Goal: Task Accomplishment & Management: Complete application form

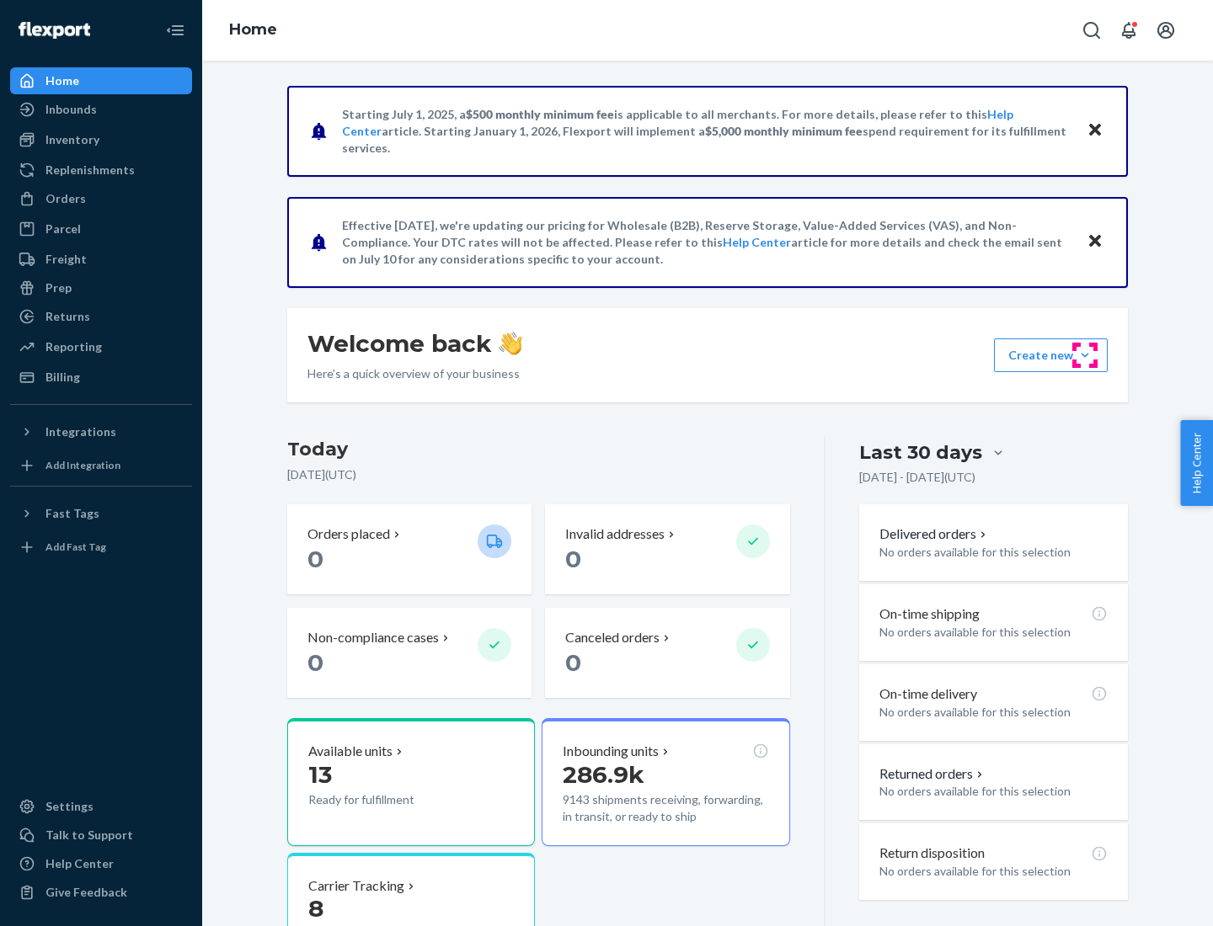
click at [1085, 355] on button "Create new Create new inbound Create new order Create new product" at bounding box center [1051, 356] width 114 height 34
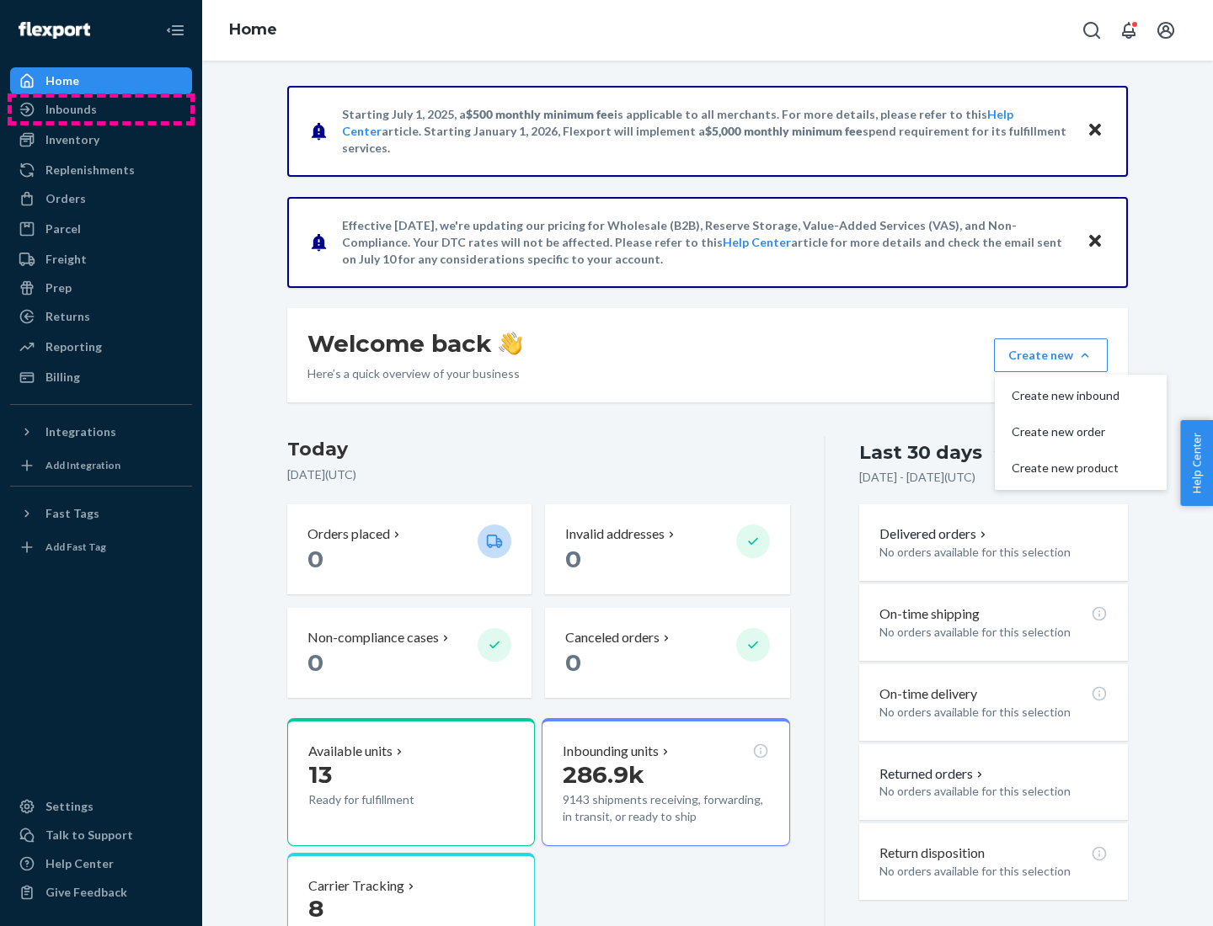
click at [101, 109] on div "Inbounds" at bounding box center [101, 110] width 179 height 24
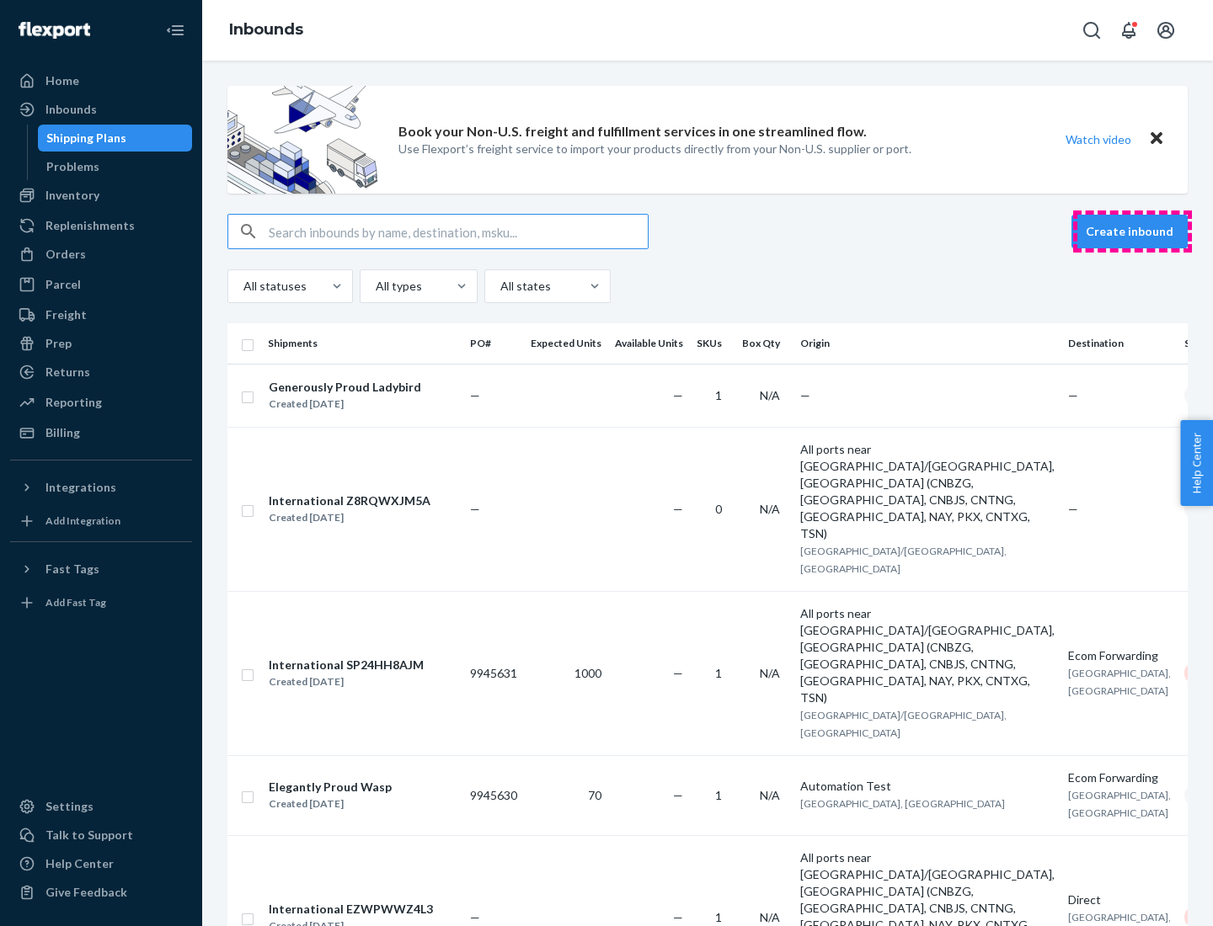
click at [1132, 232] on button "Create inbound" at bounding box center [1129, 232] width 116 height 34
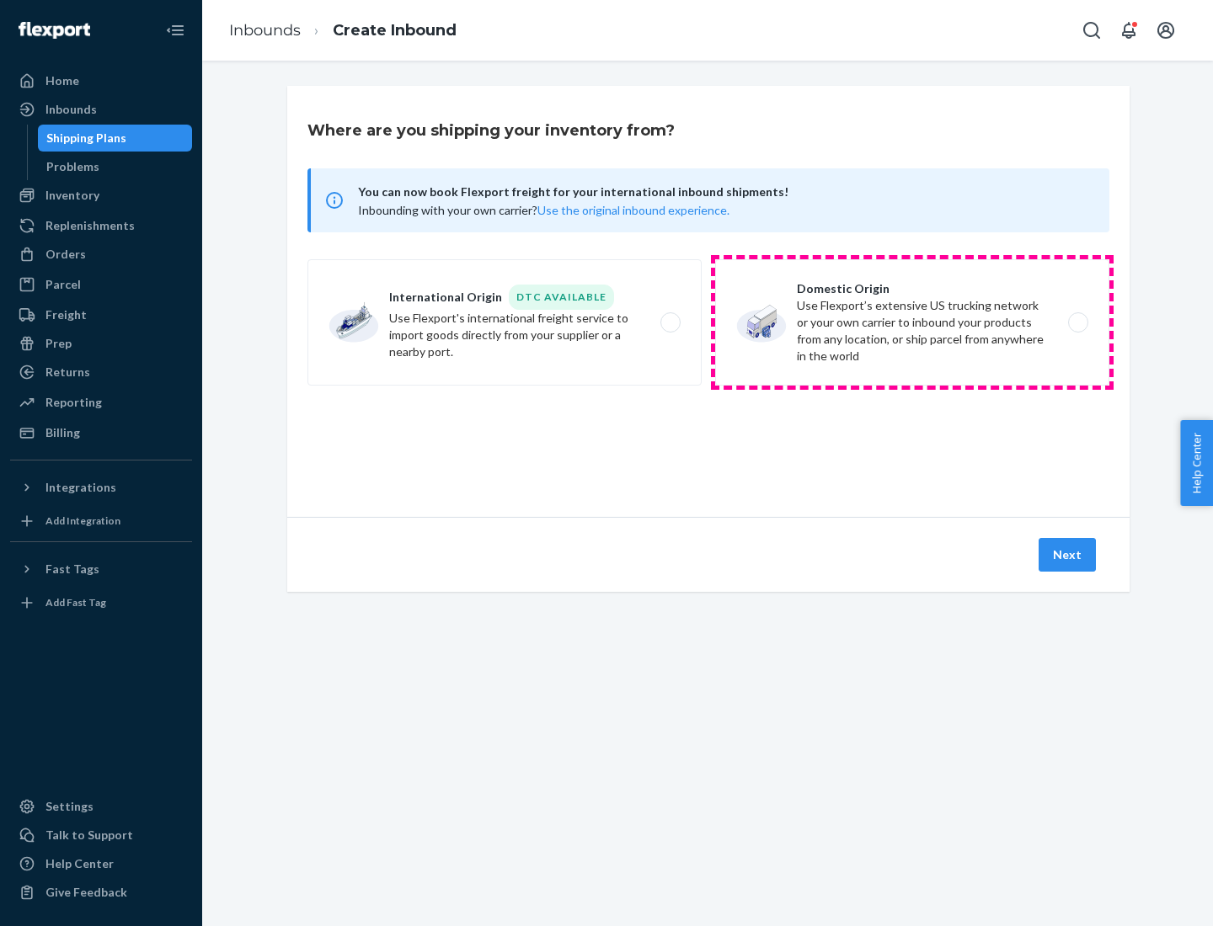
click at [912, 323] on label "Domestic Origin Use Flexport’s extensive US trucking network or your own carrie…" at bounding box center [912, 322] width 394 height 126
click at [1077, 323] on input "Domestic Origin Use Flexport’s extensive US trucking network or your own carrie…" at bounding box center [1082, 322] width 11 height 11
radio input "true"
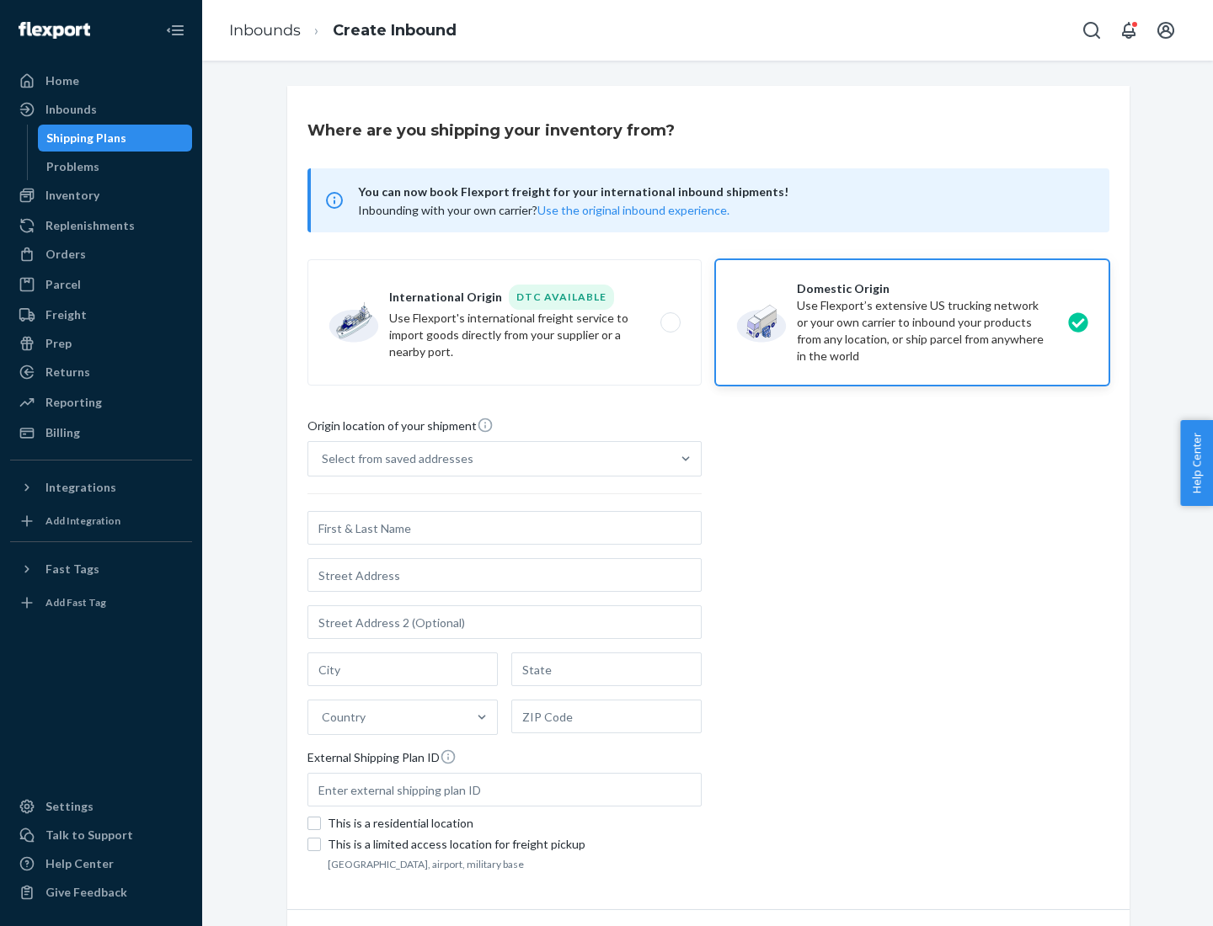
click at [393, 459] on div "Select from saved addresses" at bounding box center [398, 459] width 152 height 17
click at [323, 459] on input "Select from saved addresses" at bounding box center [323, 459] width 2 height 17
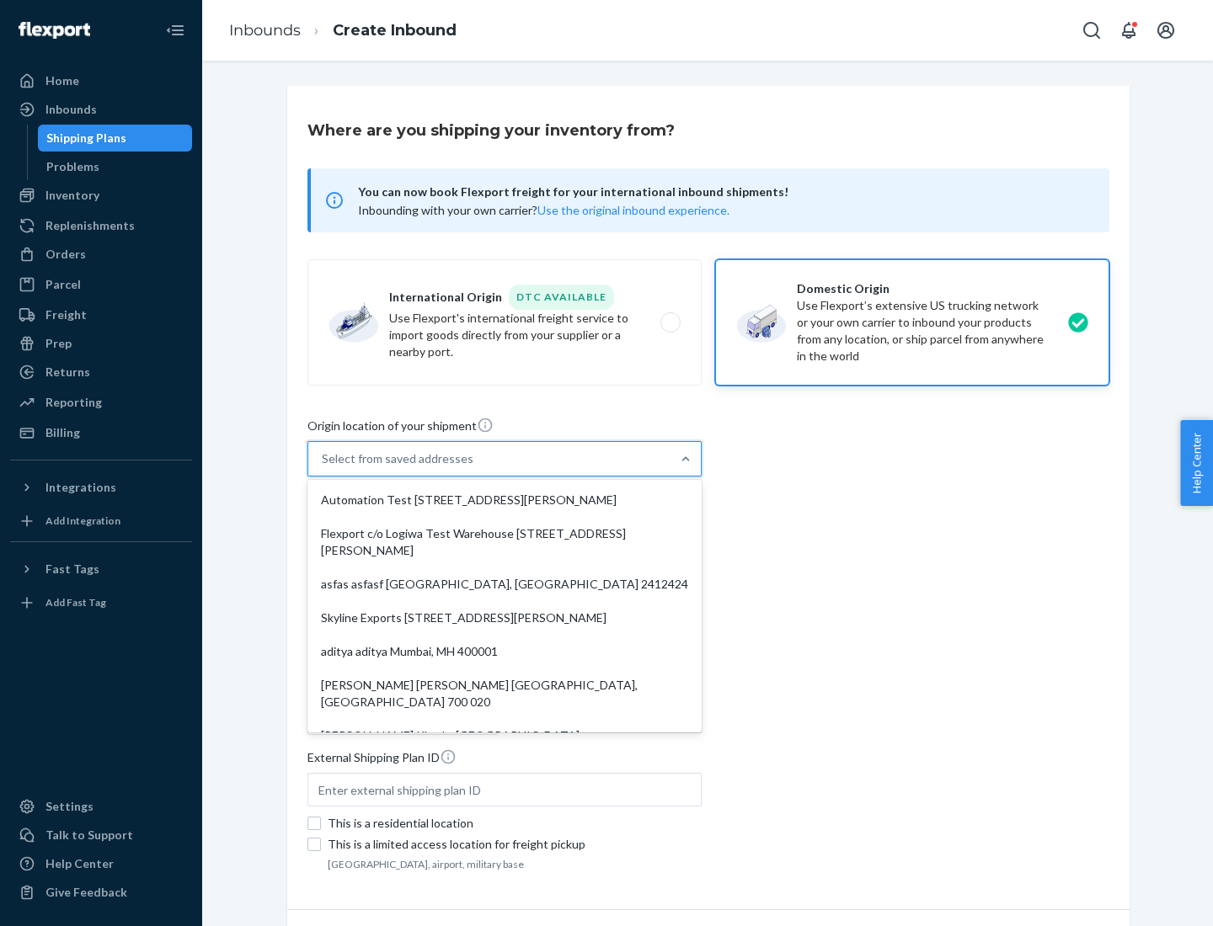
scroll to position [7, 0]
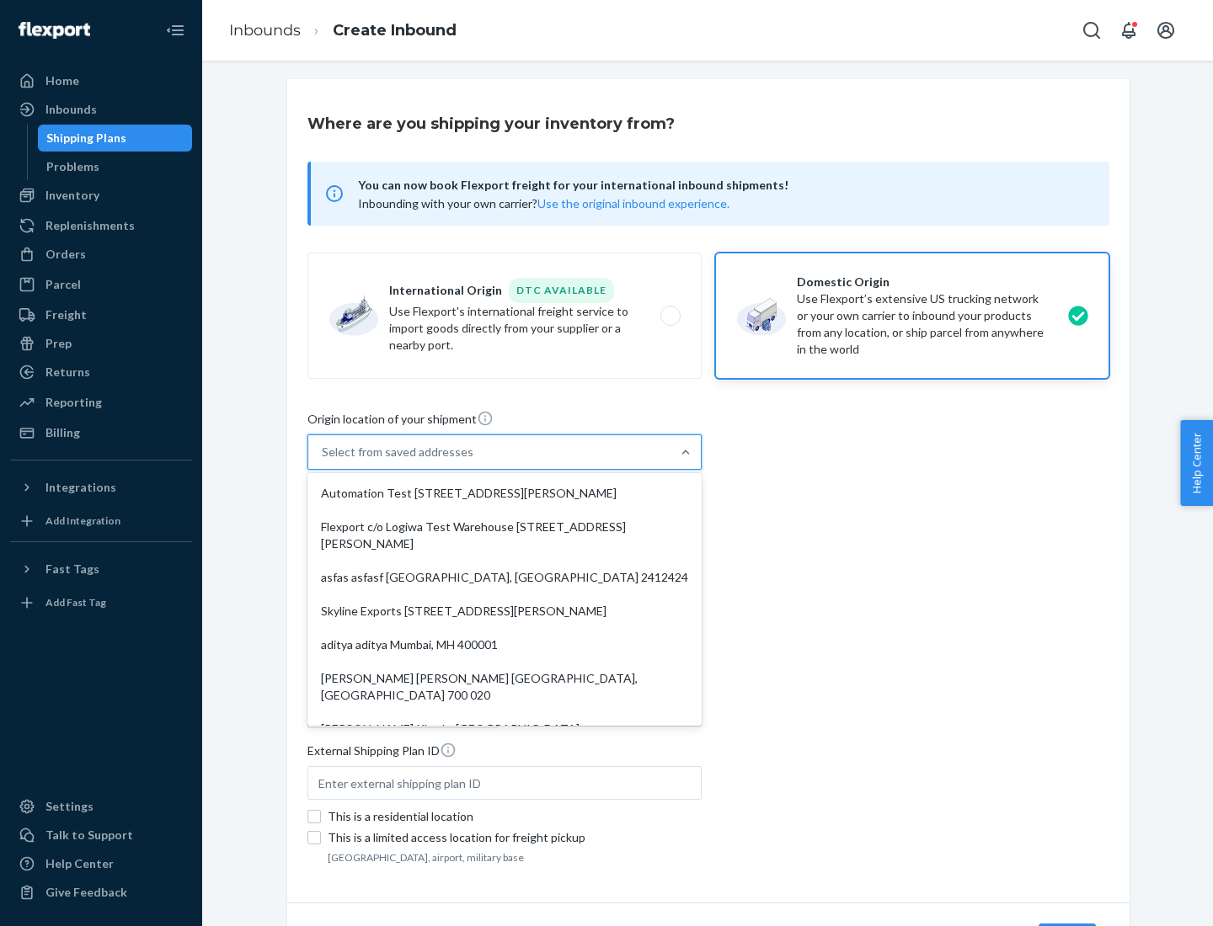
click at [504, 494] on div "Automation Test [STREET_ADDRESS][PERSON_NAME]" at bounding box center [504, 494] width 387 height 34
click at [323, 461] on input "option Automation Test [STREET_ADDRESS][PERSON_NAME]. 9 results available. Use …" at bounding box center [323, 452] width 2 height 17
type input "Automation Test"
type input "9th Floor"
type input "[GEOGRAPHIC_DATA]"
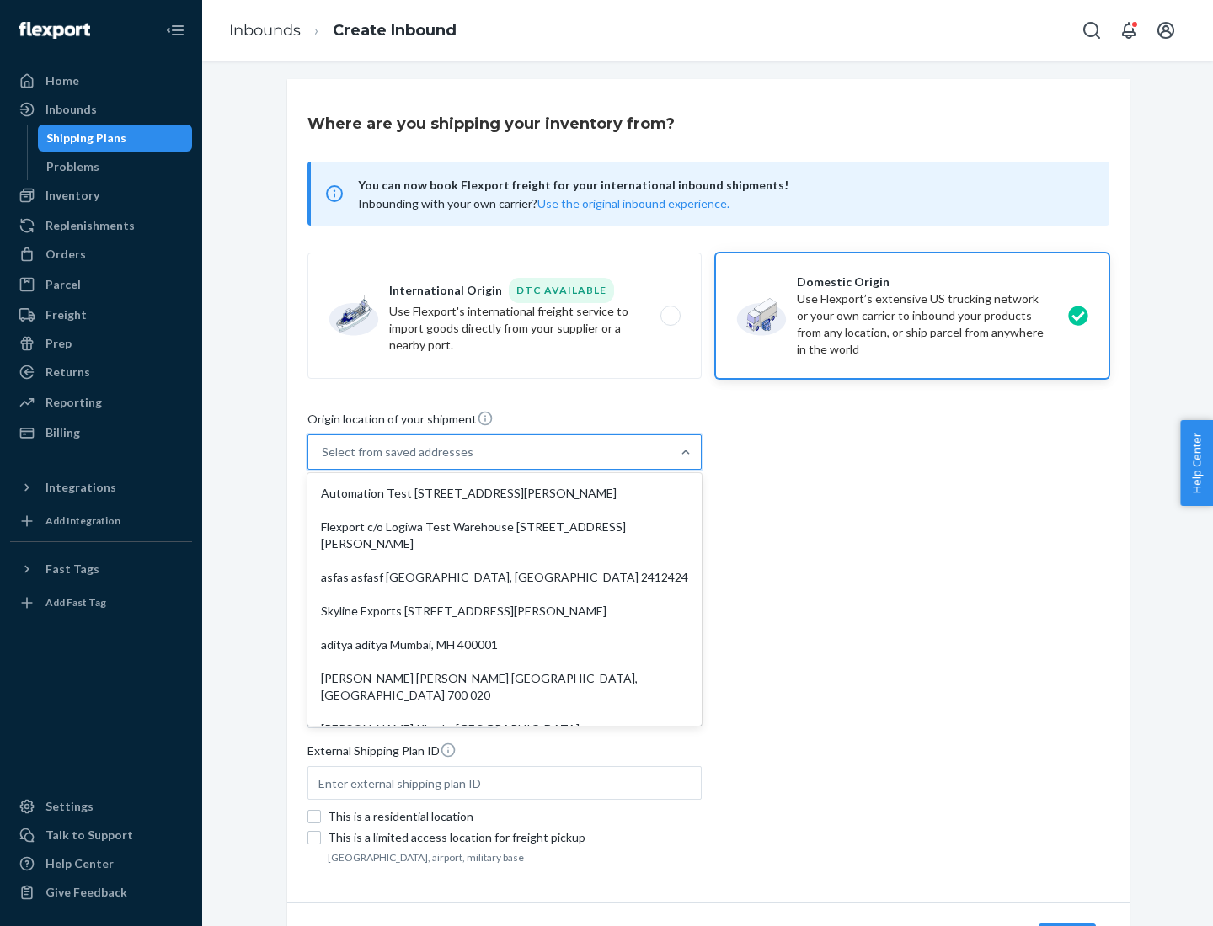
type input "CA"
type input "94104"
type input "[STREET_ADDRESS][PERSON_NAME]"
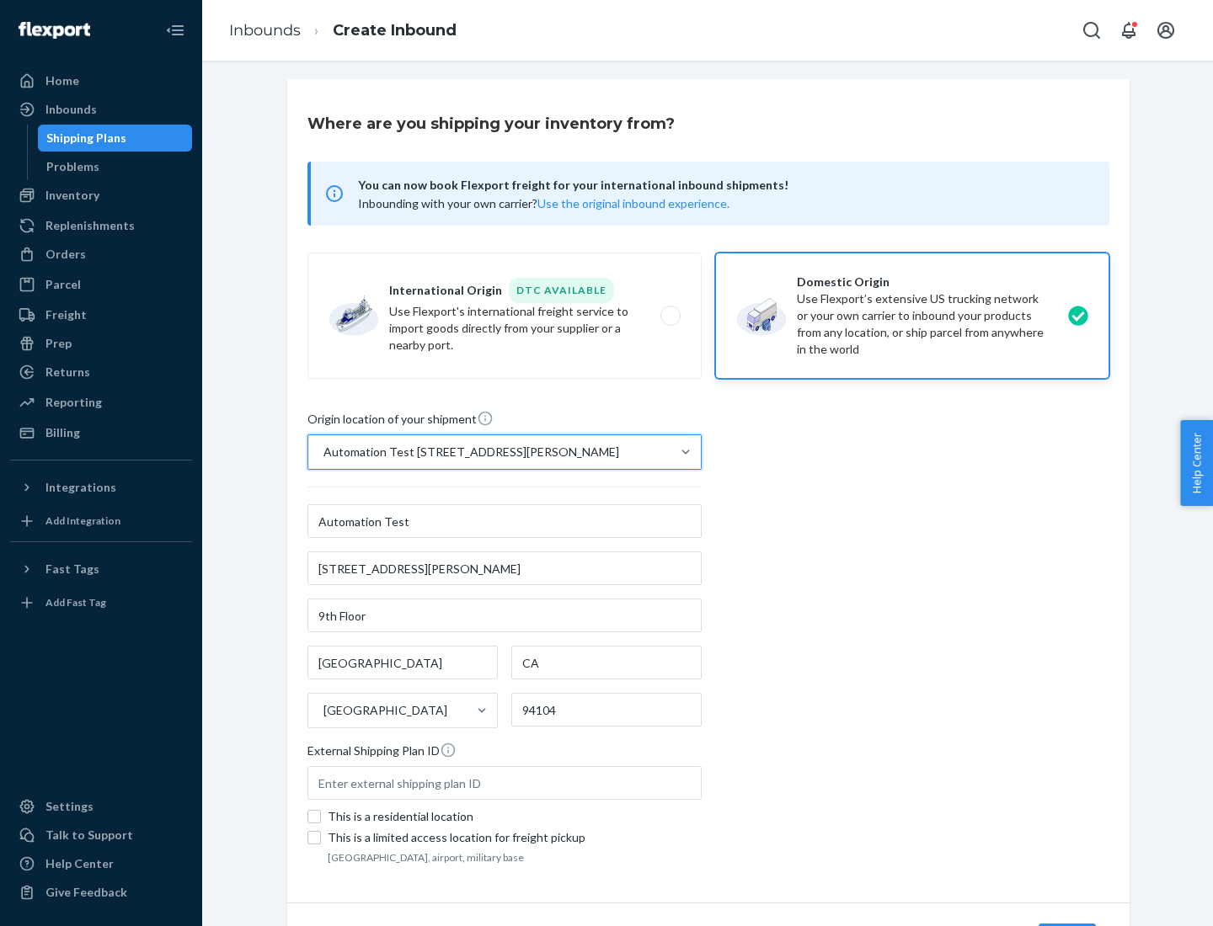
scroll to position [99, 0]
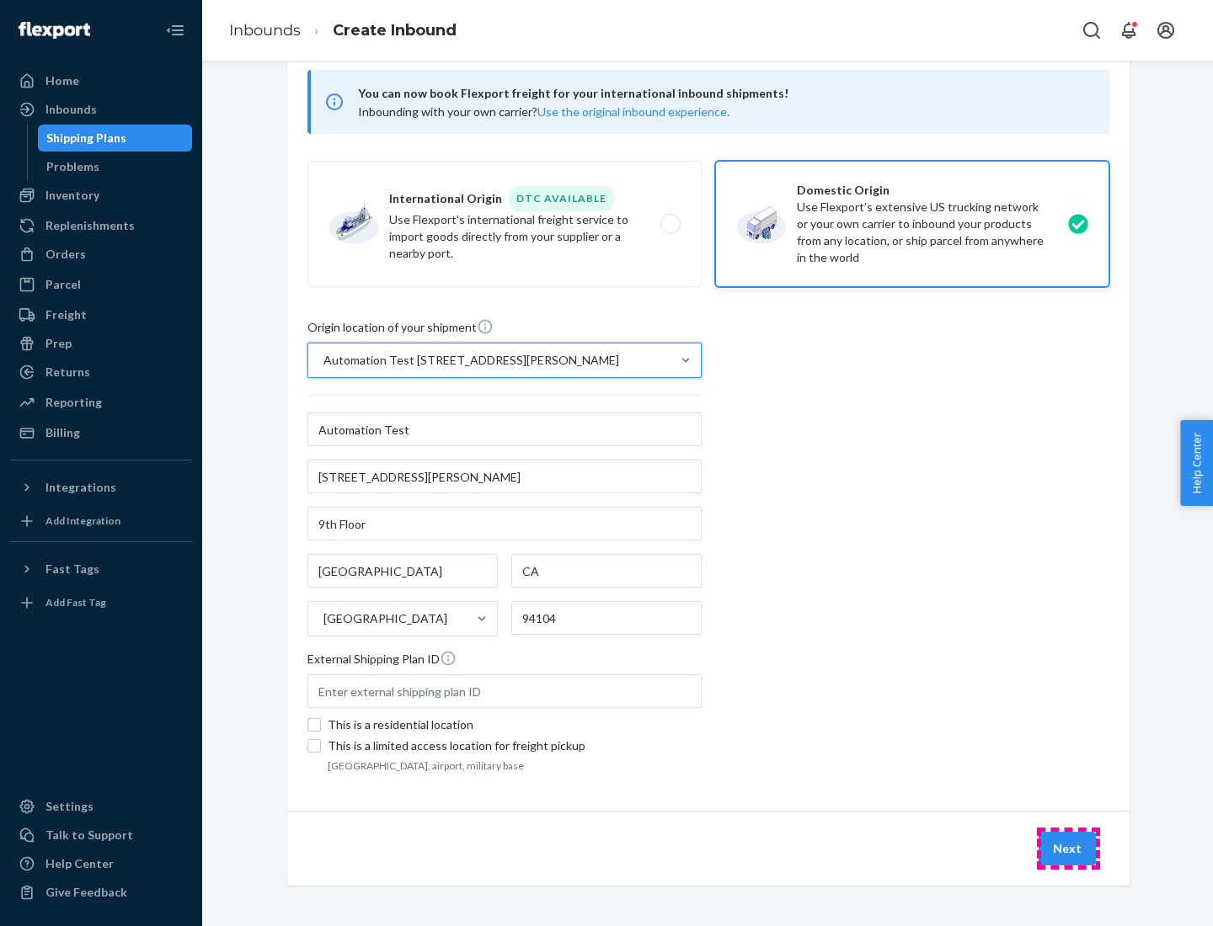
click at [1068, 849] on button "Next" at bounding box center [1066, 849] width 57 height 34
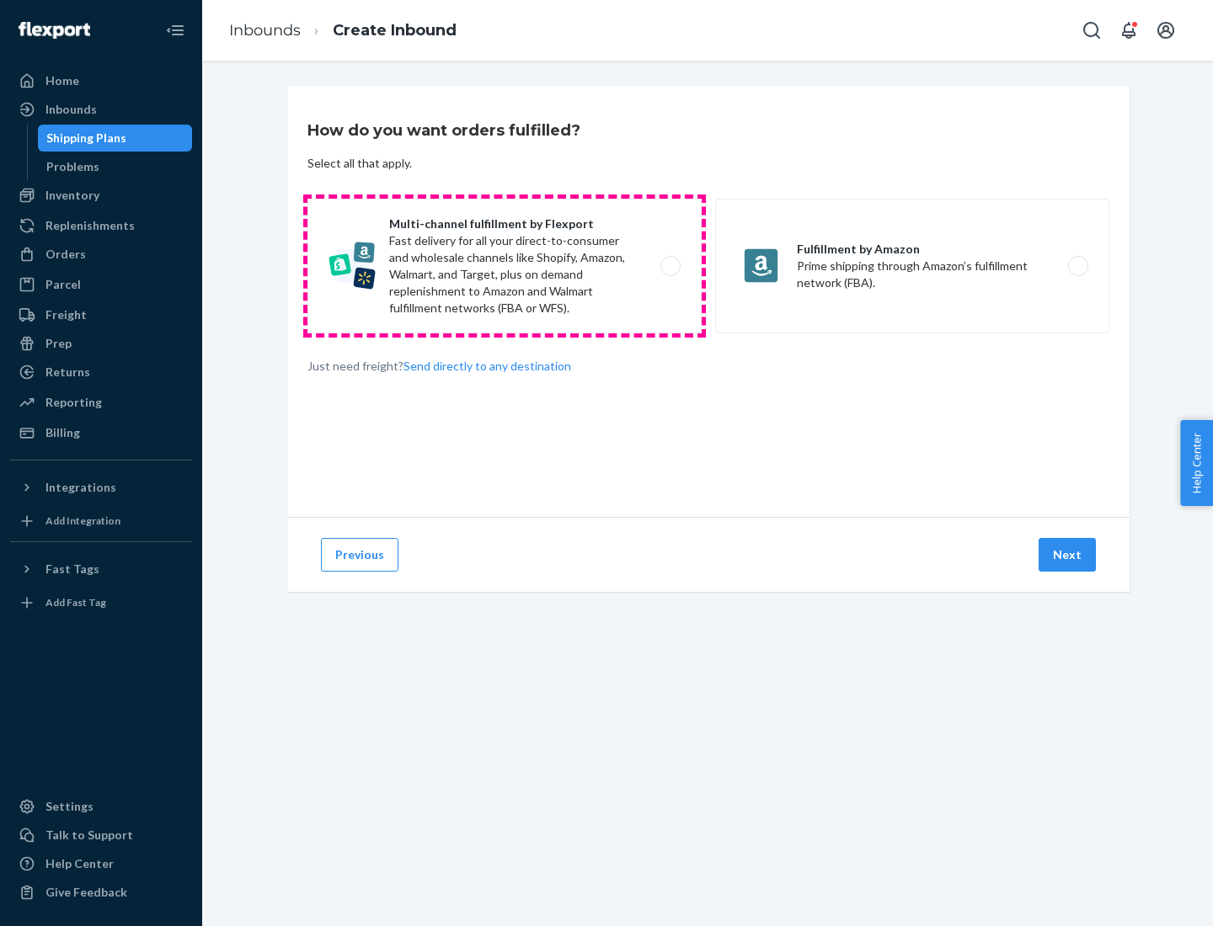
click at [504, 266] on label "Multi-channel fulfillment by Flexport Fast delivery for all your direct-to-cons…" at bounding box center [504, 266] width 394 height 135
click at [670, 266] on input "Multi-channel fulfillment by Flexport Fast delivery for all your direct-to-cons…" at bounding box center [675, 266] width 11 height 11
radio input "true"
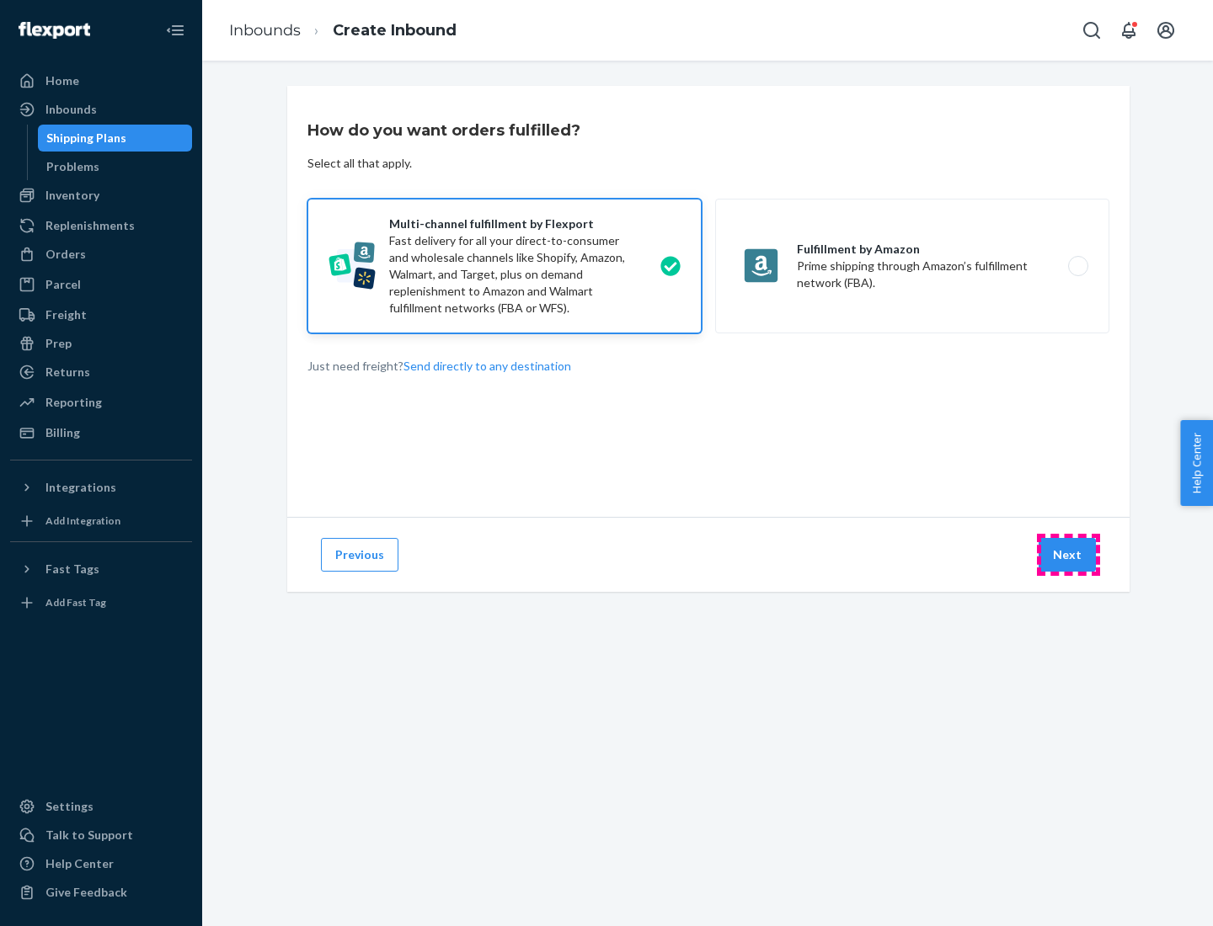
click at [1068, 555] on button "Next" at bounding box center [1066, 555] width 57 height 34
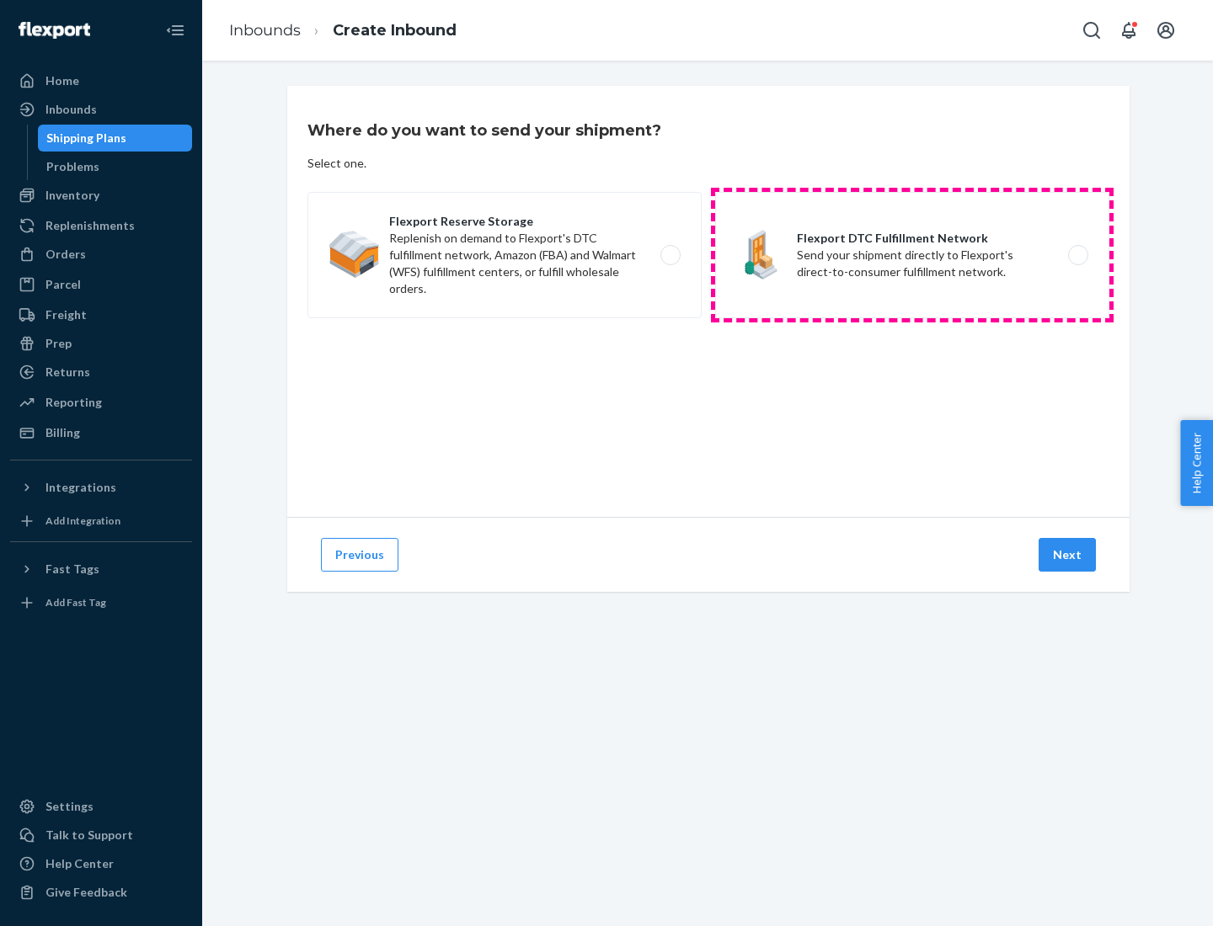
click at [912, 255] on label "Flexport DTC Fulfillment Network Send your shipment directly to Flexport's dire…" at bounding box center [912, 255] width 394 height 126
click at [1077, 255] on input "Flexport DTC Fulfillment Network Send your shipment directly to Flexport's dire…" at bounding box center [1082, 255] width 11 height 11
radio input "true"
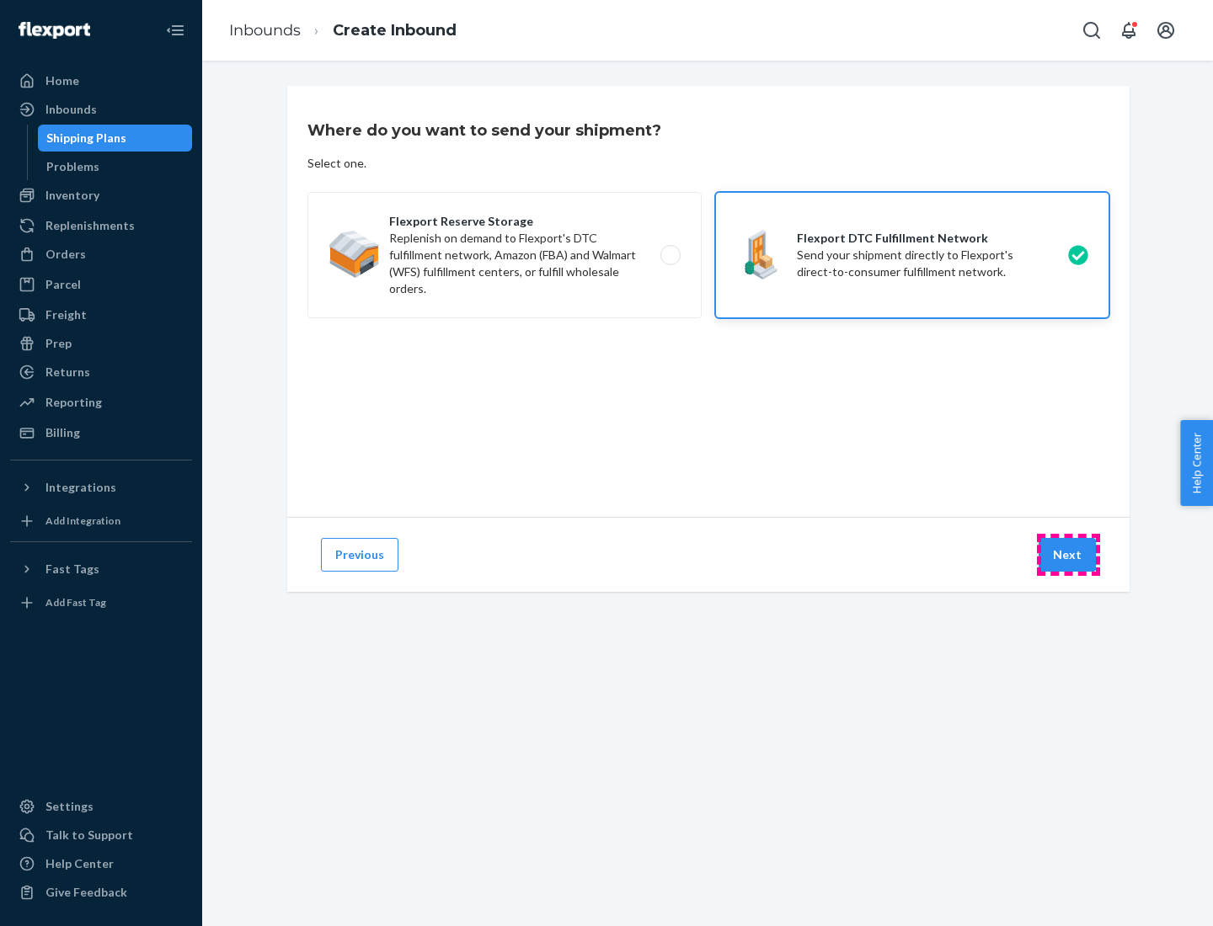
click at [1068, 555] on button "Next" at bounding box center [1066, 555] width 57 height 34
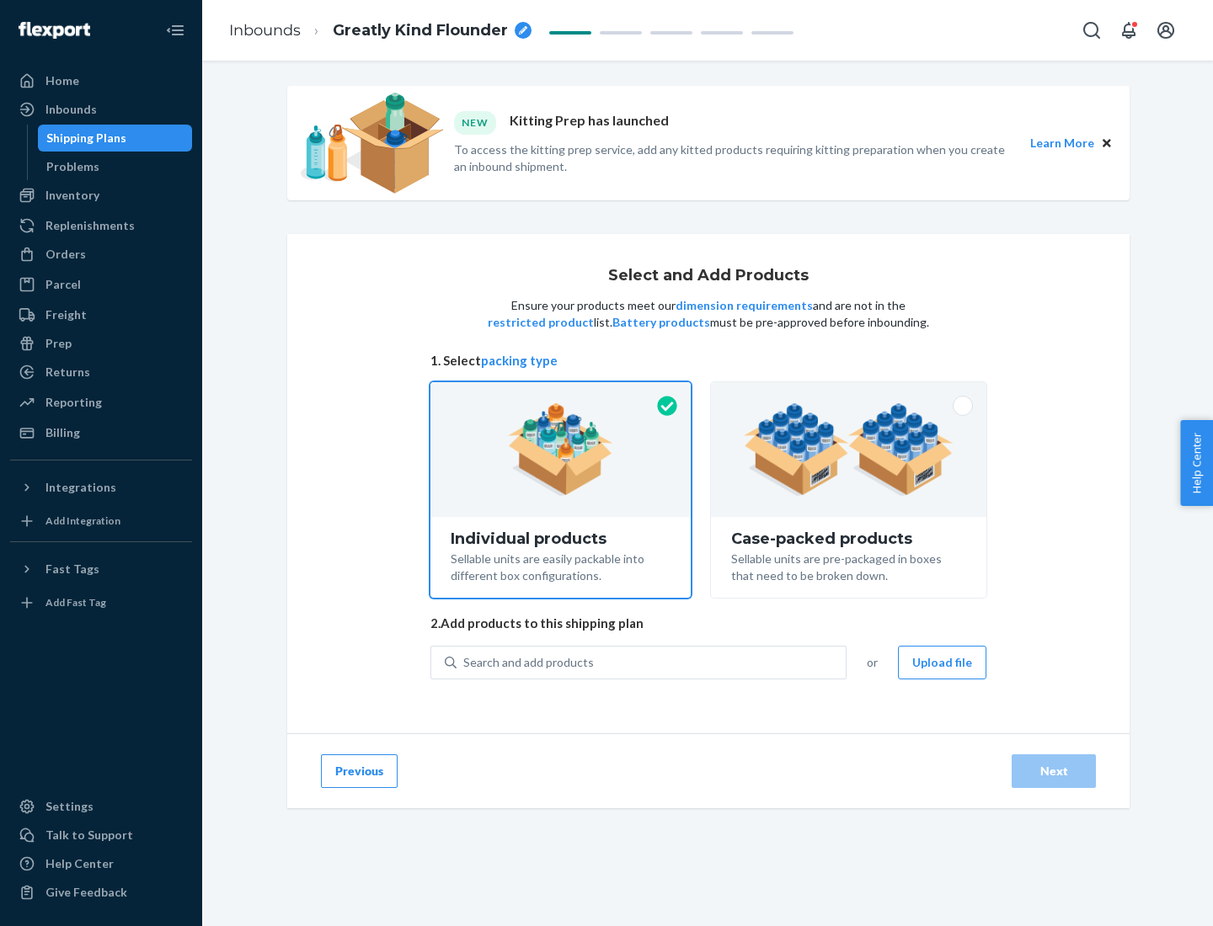
click at [849, 450] on img at bounding box center [849, 449] width 210 height 93
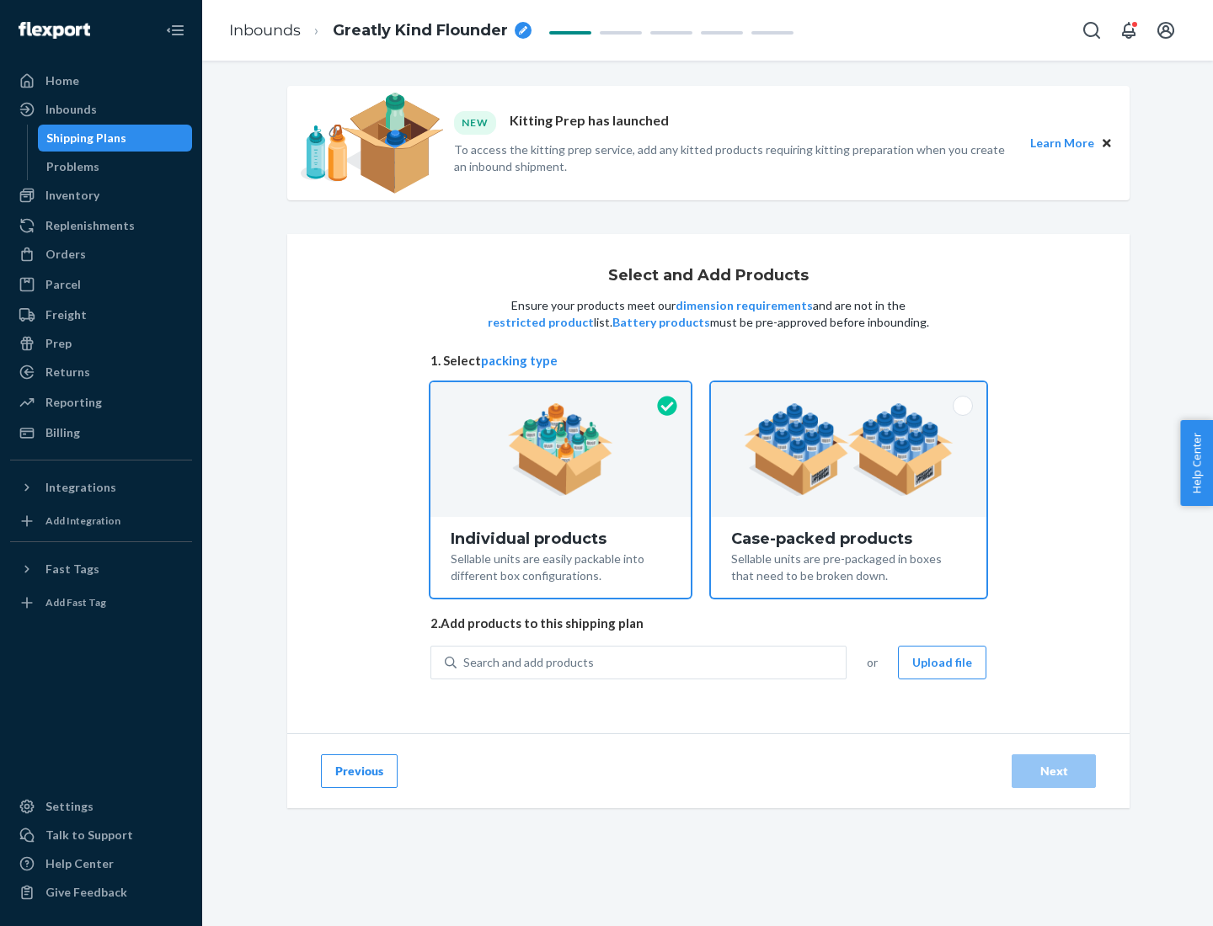
click at [849, 393] on input "Case-packed products Sellable units are pre-packaged in boxes that need to be b…" at bounding box center [848, 387] width 11 height 11
radio input "true"
radio input "false"
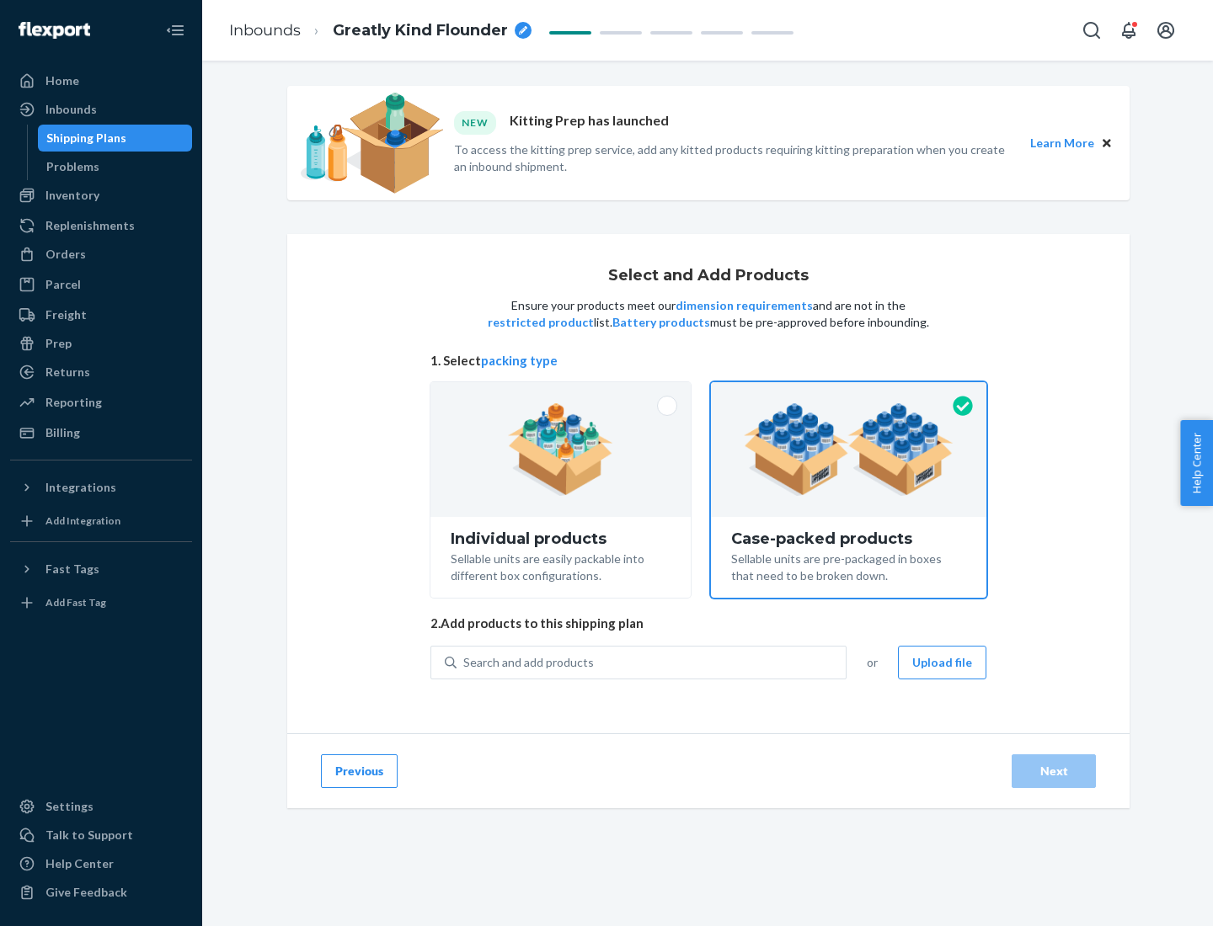
click at [652, 662] on div "Search and add products" at bounding box center [650, 663] width 389 height 30
click at [465, 662] on input "Search and add products" at bounding box center [464, 662] width 2 height 17
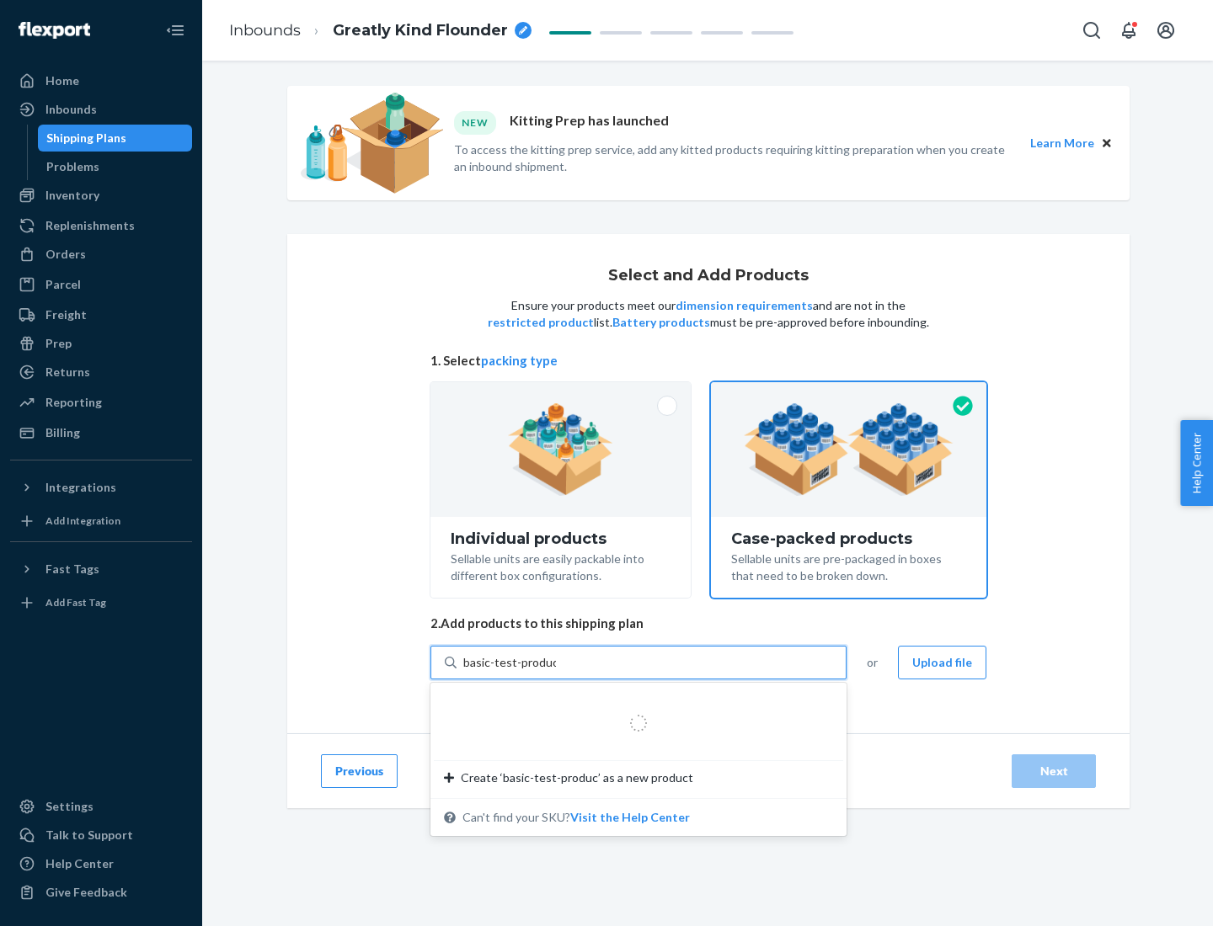
type input "basic-test-product-1"
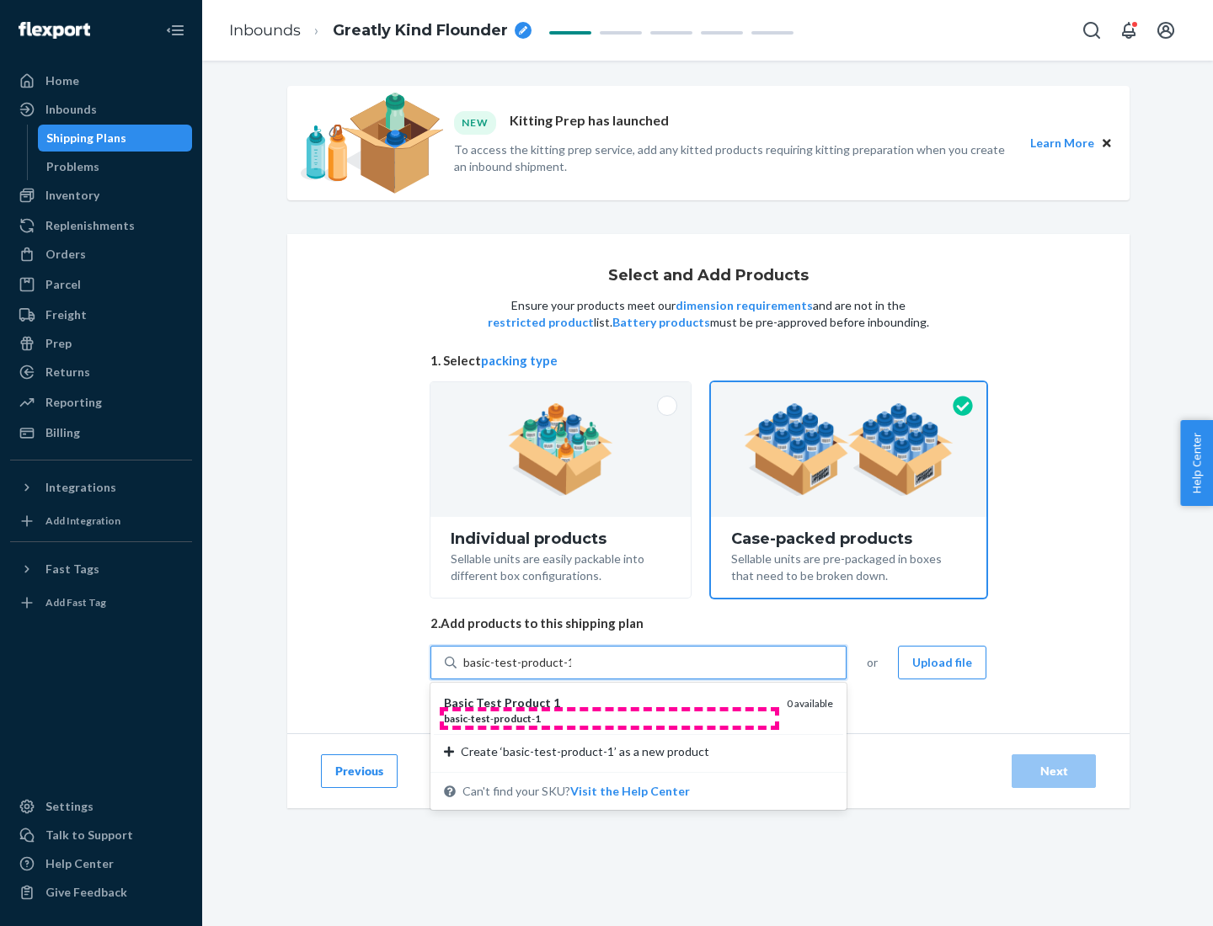
click at [609, 718] on div "basic - test - product - 1" at bounding box center [608, 719] width 329 height 14
click at [571, 671] on input "basic-test-product-1" at bounding box center [517, 662] width 108 height 17
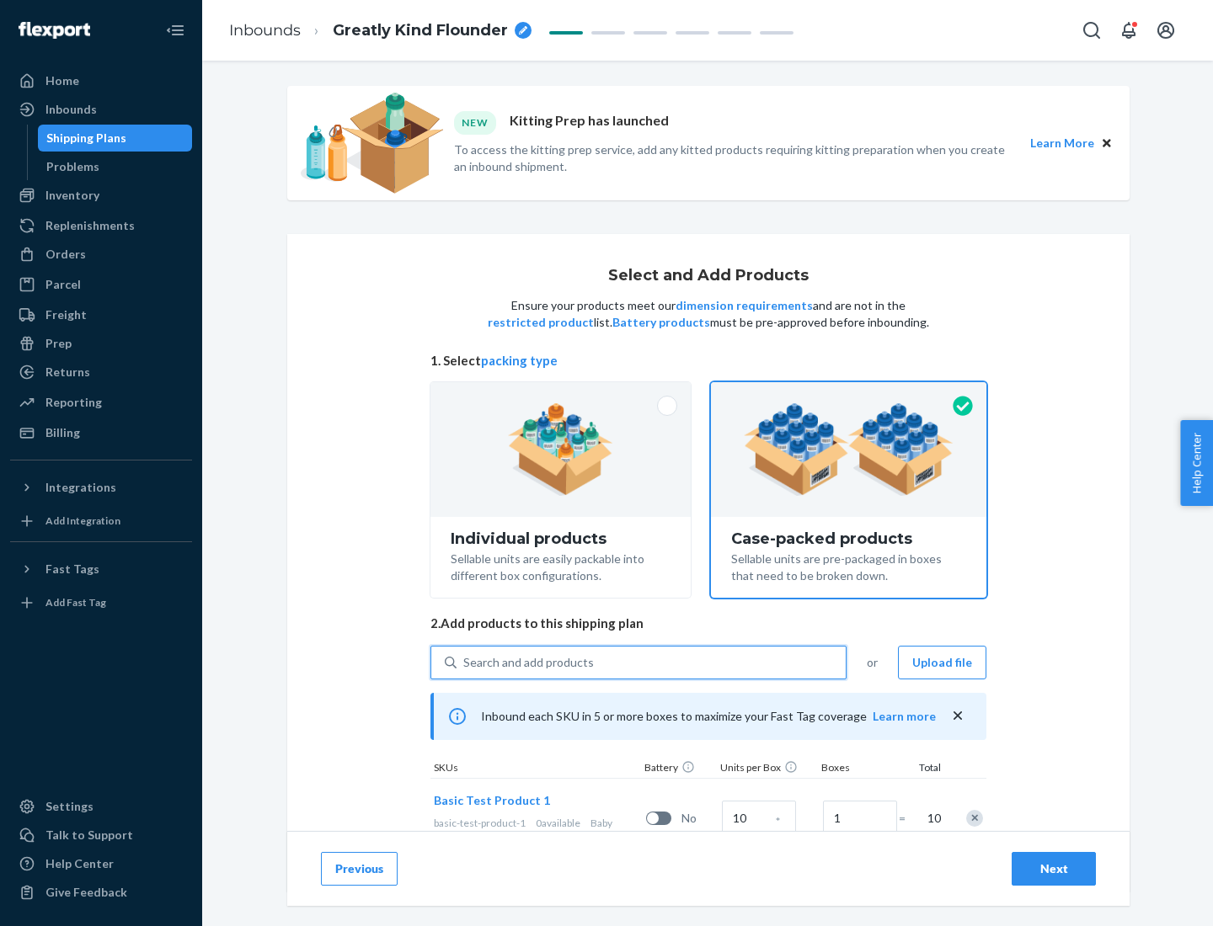
scroll to position [61, 0]
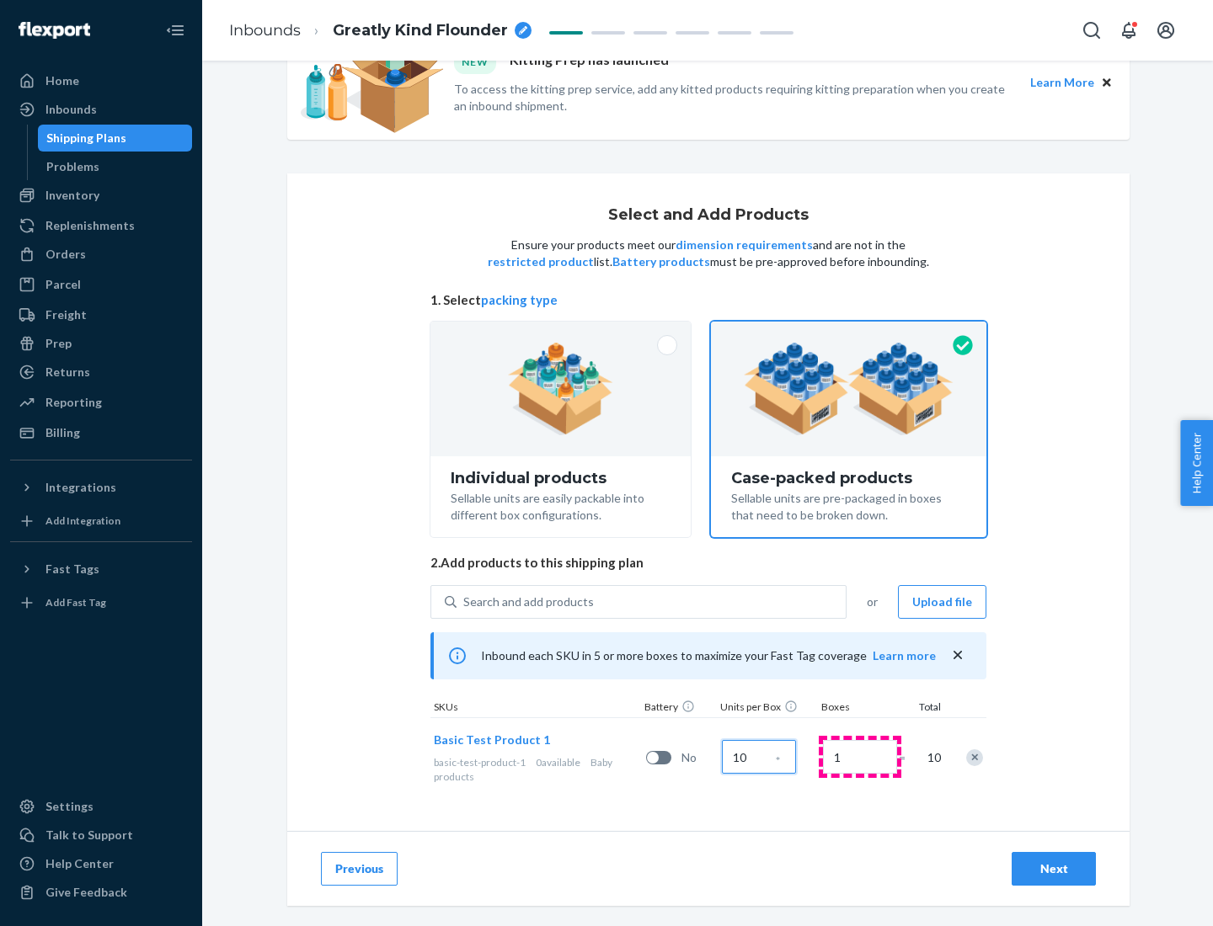
type input "10"
type input "7"
click at [1054, 869] on div "Next" at bounding box center [1054, 869] width 56 height 17
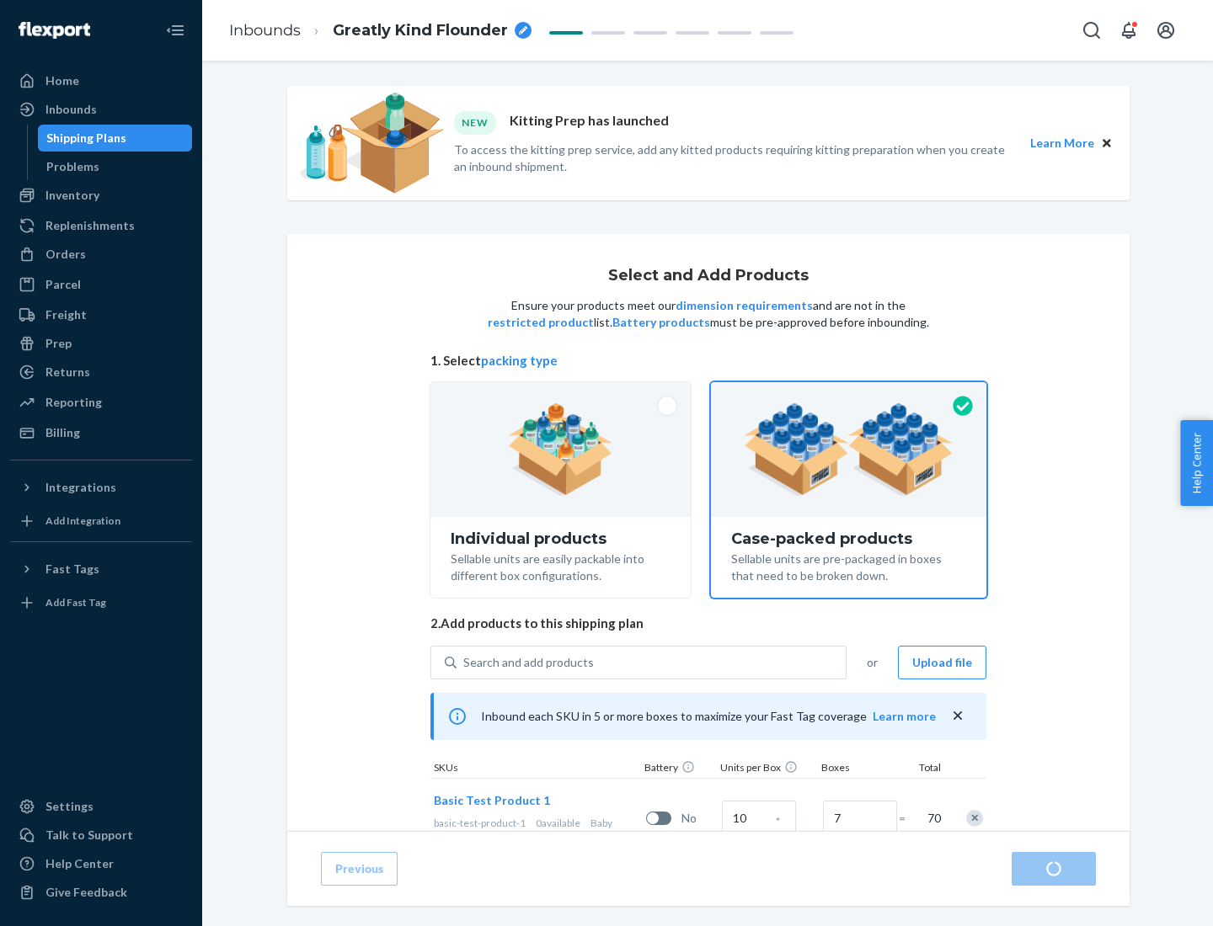
radio input "true"
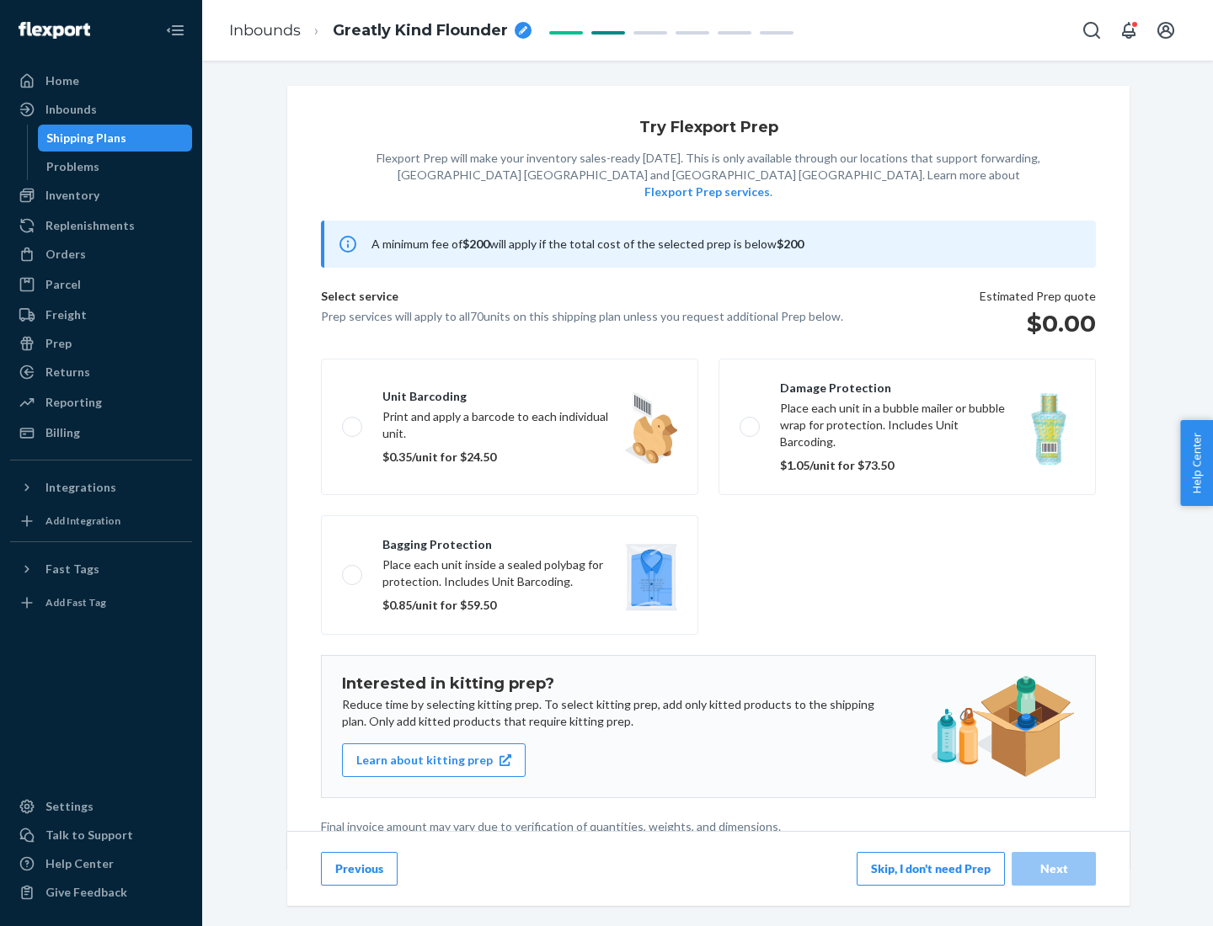
scroll to position [4, 0]
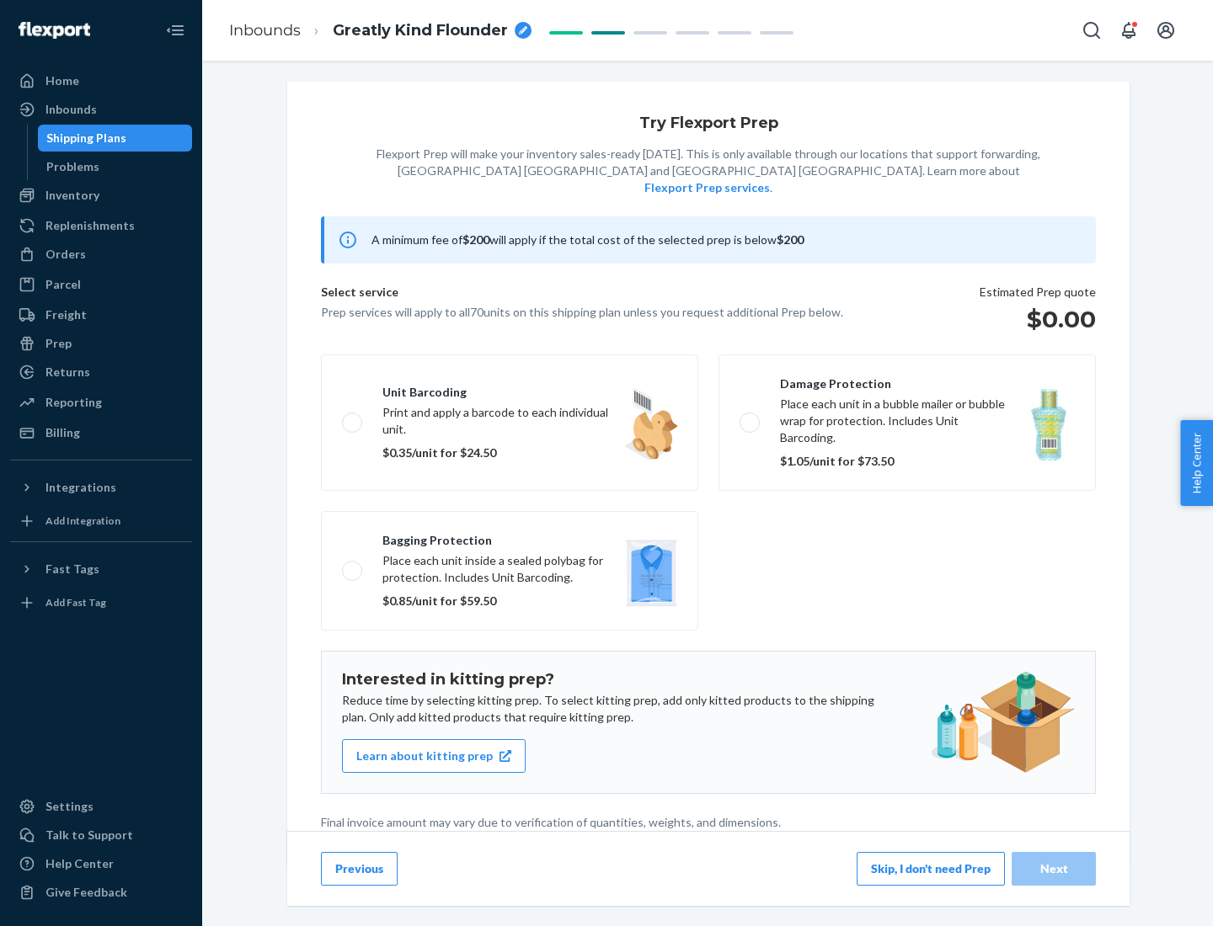
click at [510, 536] on label "Bagging protection Place each unit inside a sealed polybag for protection. Incl…" at bounding box center [509, 571] width 377 height 120
click at [353, 565] on input "Bagging protection Place each unit inside a sealed polybag for protection. Incl…" at bounding box center [347, 570] width 11 height 11
checkbox input "true"
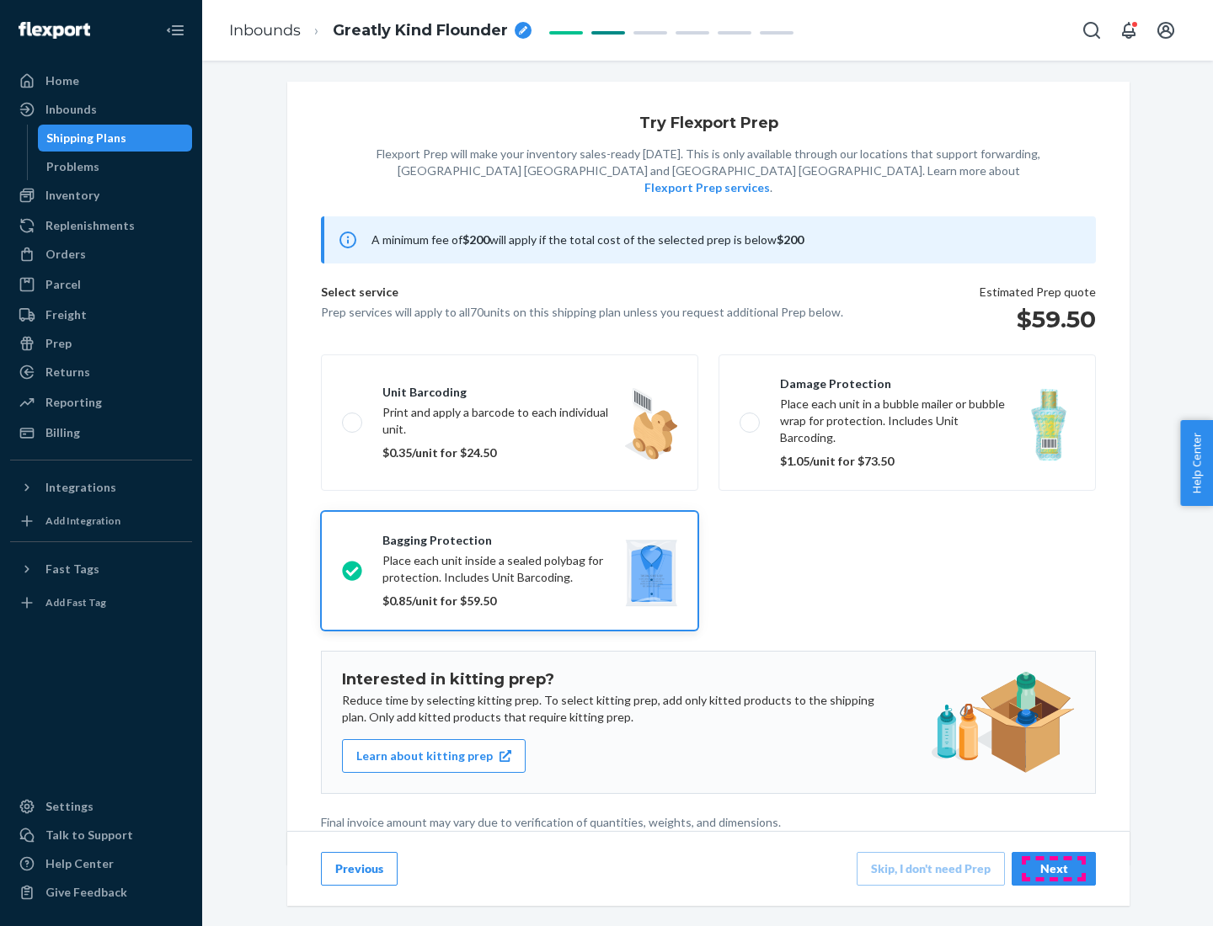
click at [1054, 868] on div "Next" at bounding box center [1054, 869] width 56 height 17
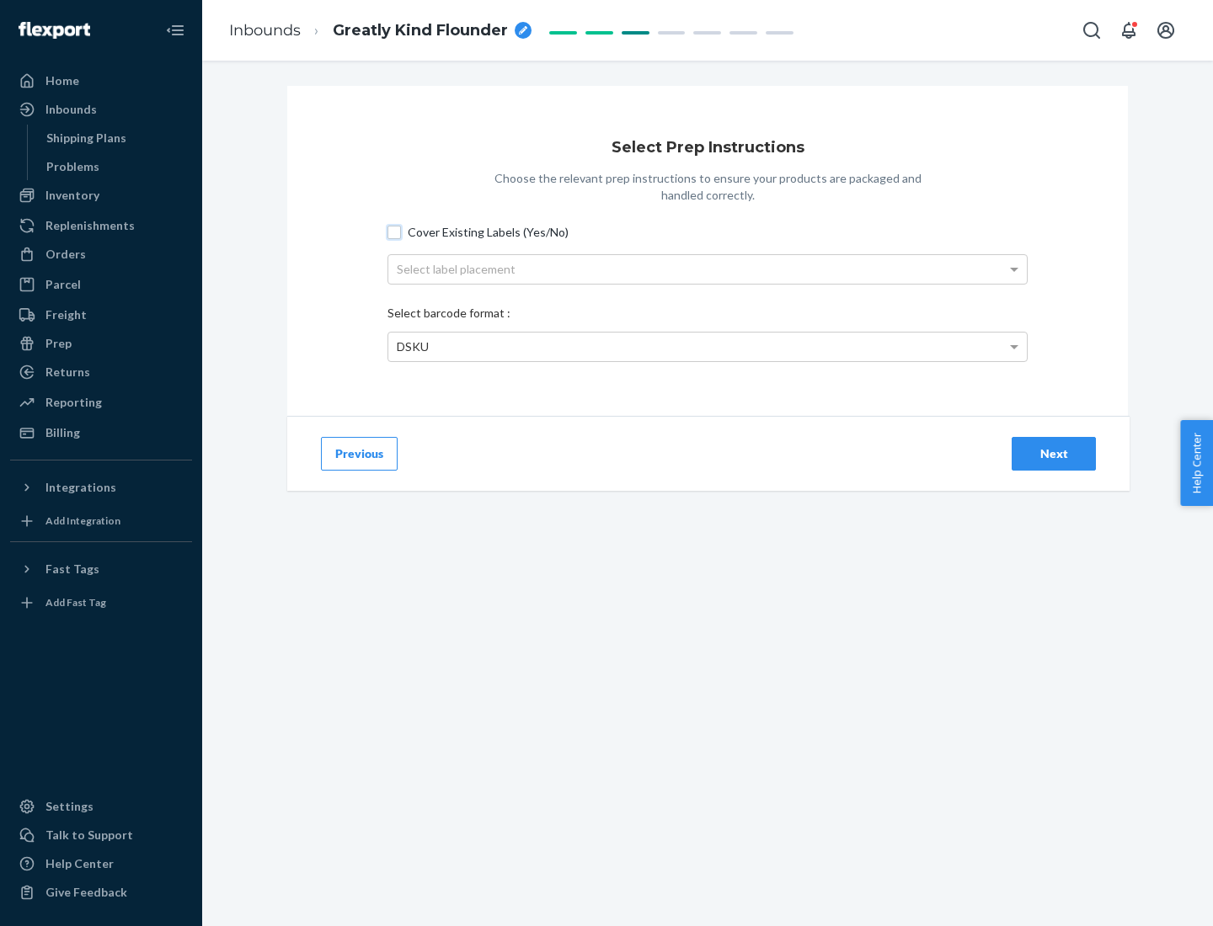
click at [394, 232] on input "Cover Existing Labels (Yes/No)" at bounding box center [393, 232] width 13 height 13
checkbox input "true"
click at [707, 269] on div "Select label placement" at bounding box center [707, 269] width 638 height 29
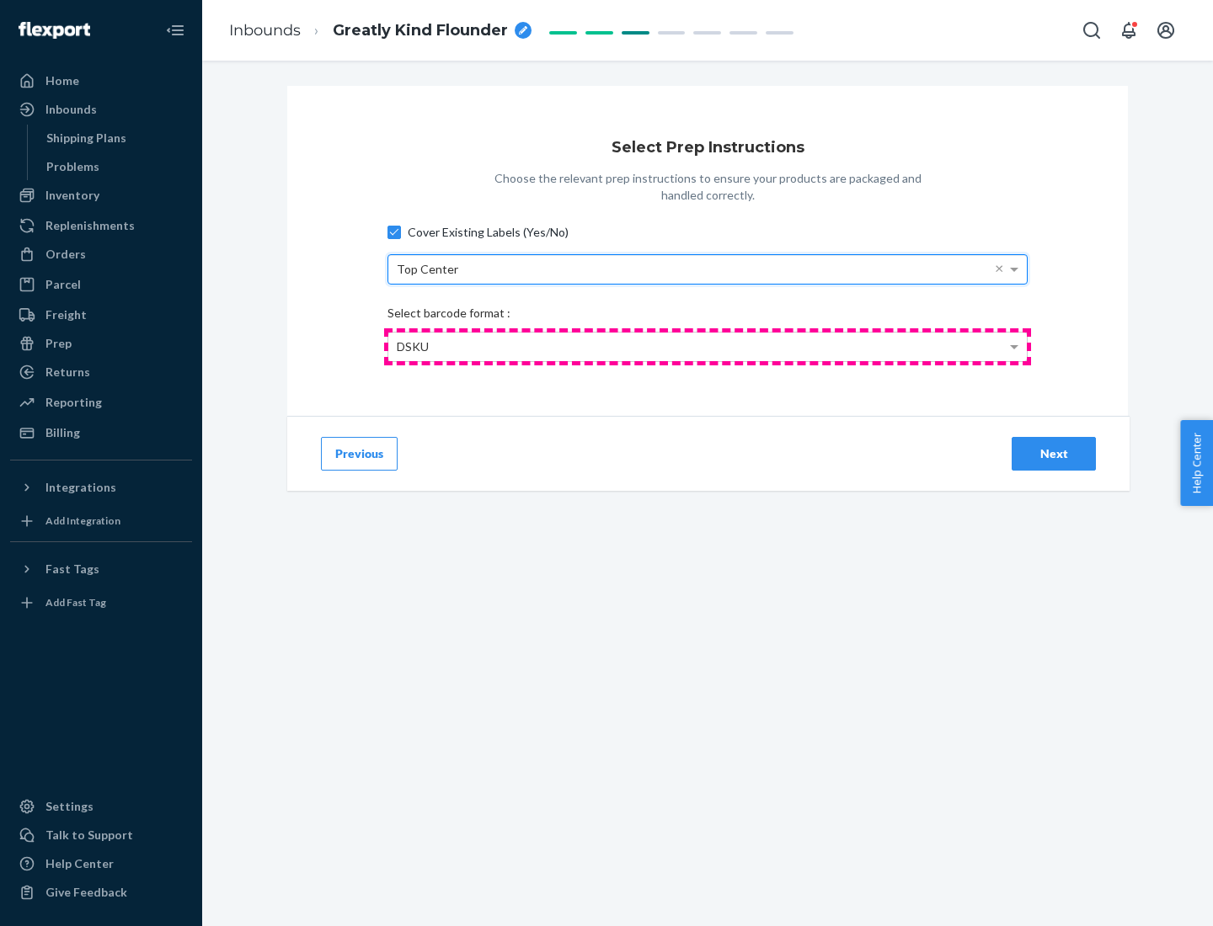
click at [707, 346] on div "DSKU" at bounding box center [707, 347] width 638 height 29
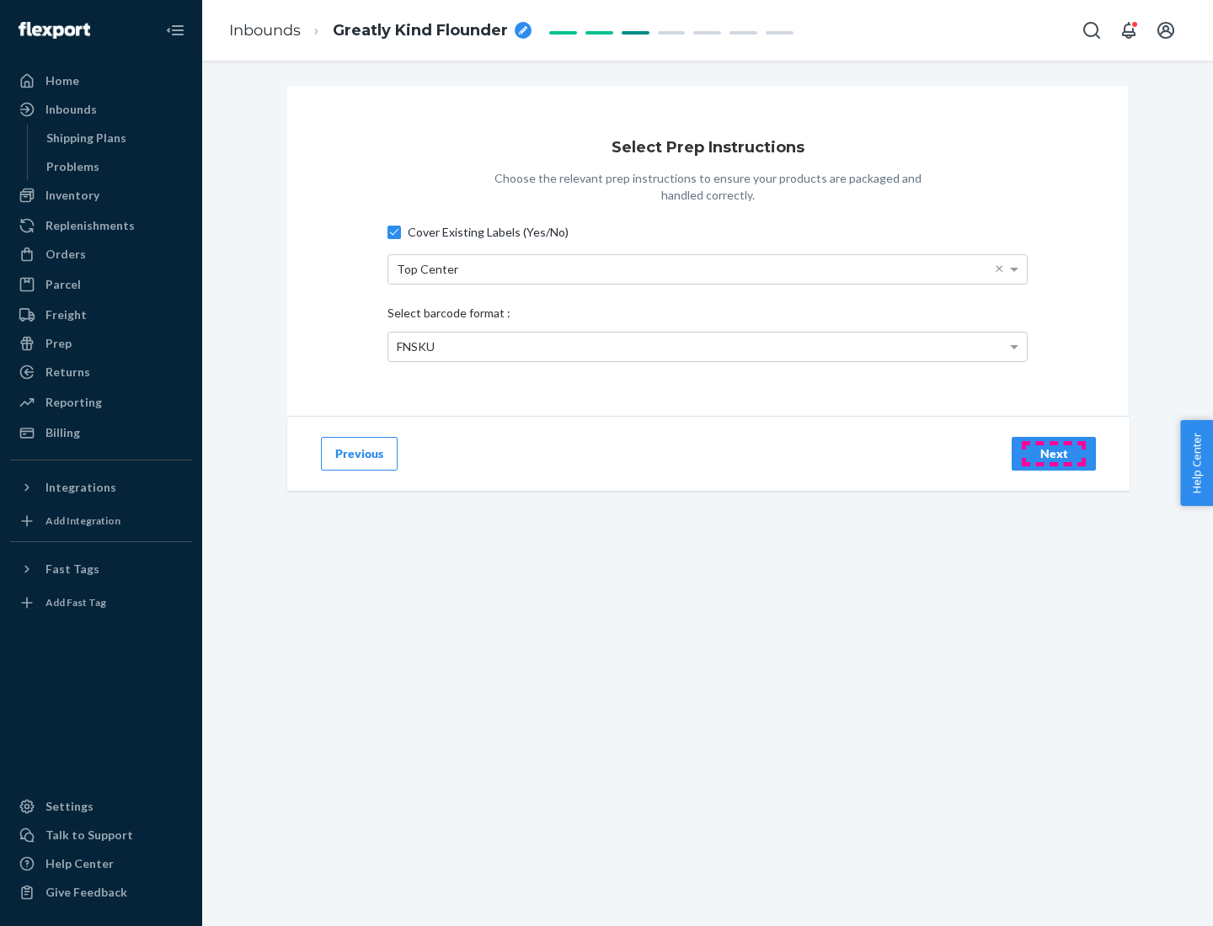
click at [1054, 453] on div "Next" at bounding box center [1054, 454] width 56 height 17
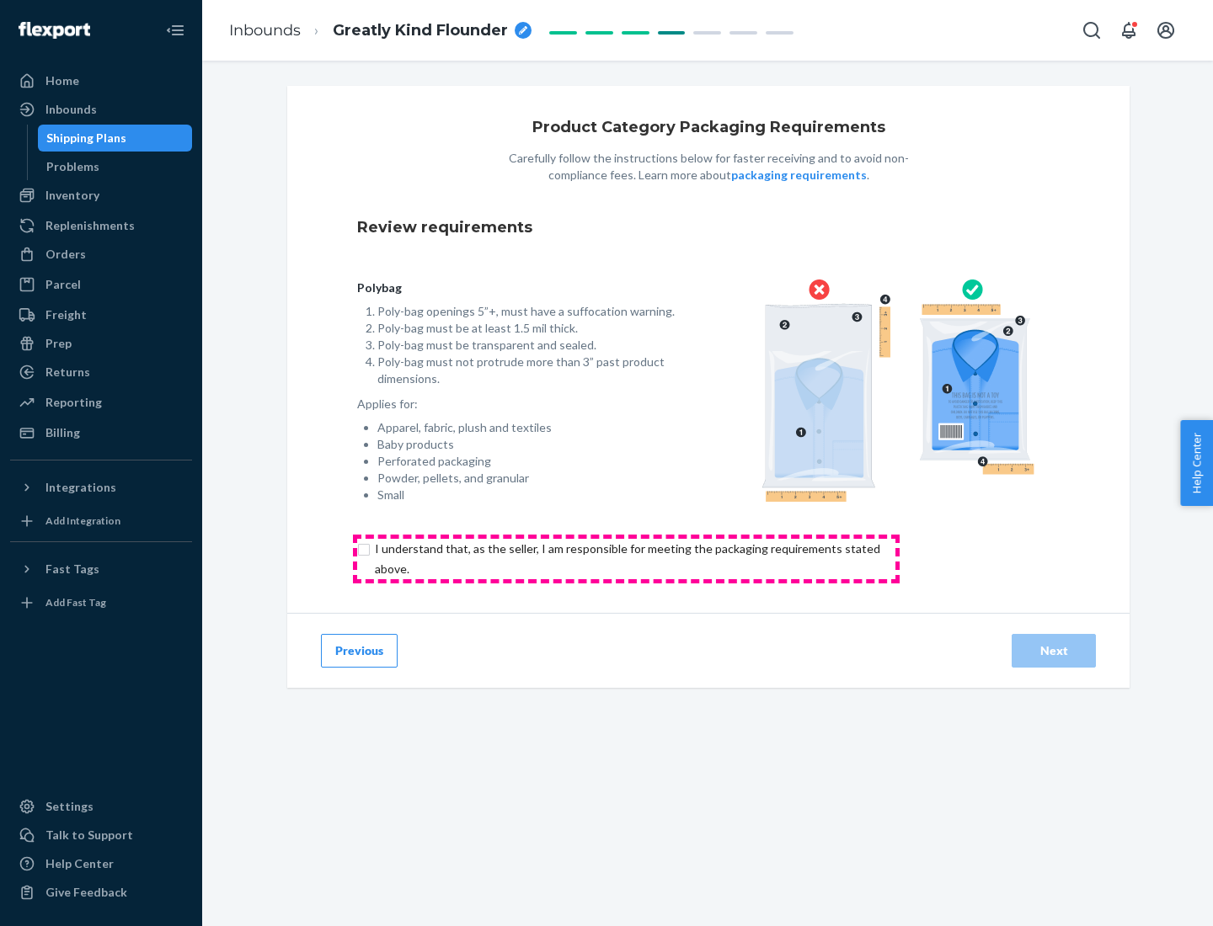
click at [626, 558] on input "checkbox" at bounding box center [637, 559] width 560 height 40
checkbox input "true"
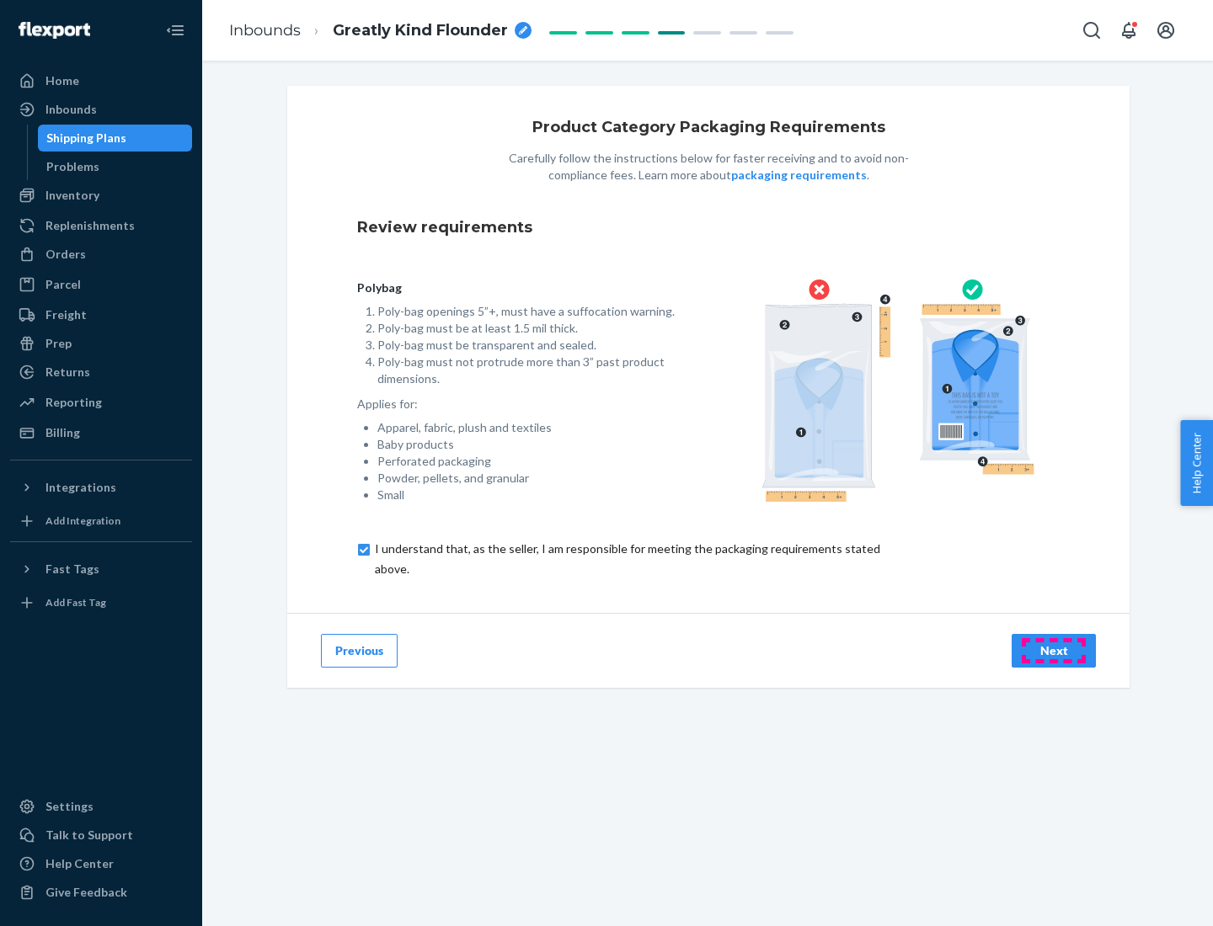
click at [1054, 650] on div "Next" at bounding box center [1054, 651] width 56 height 17
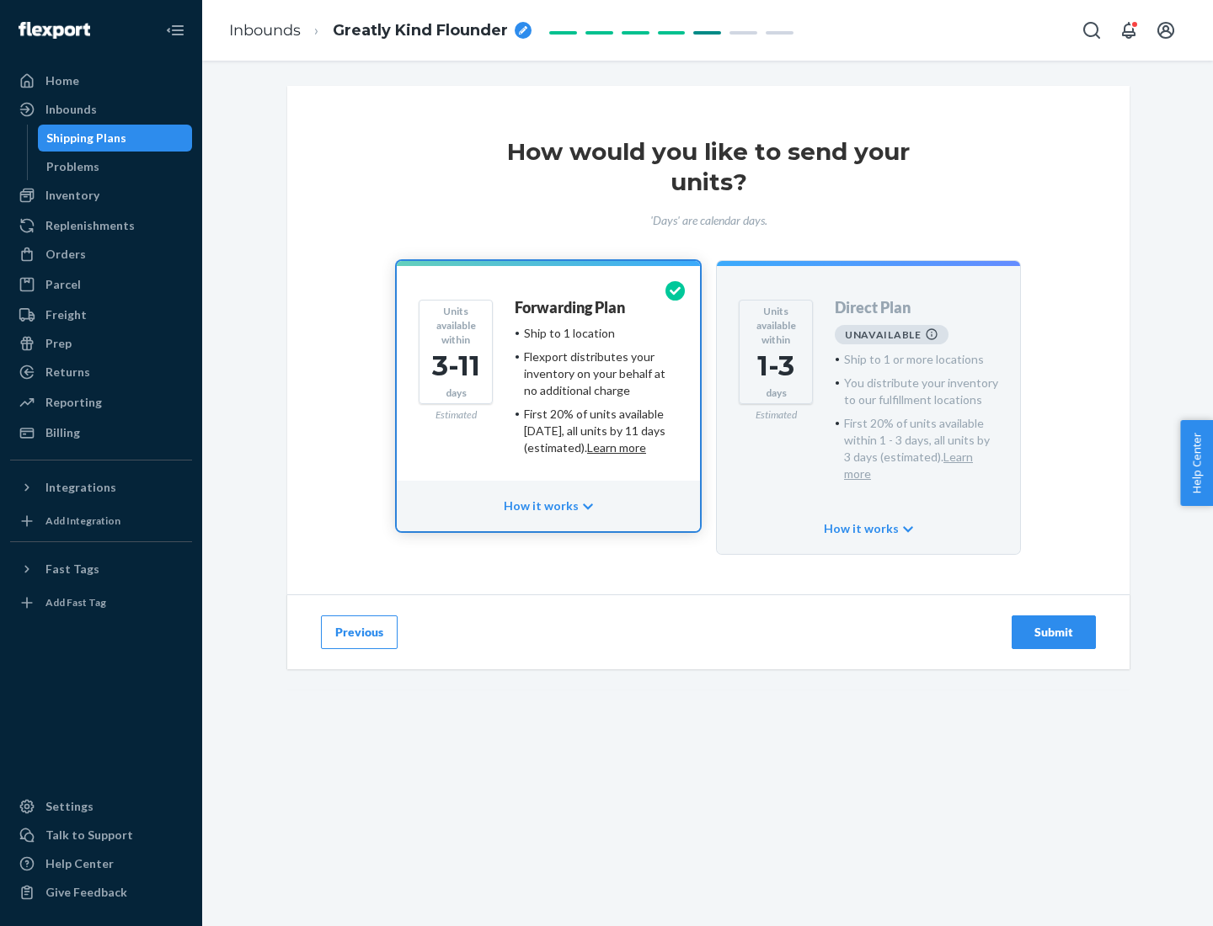
click at [571, 307] on h4 "Forwarding Plan" at bounding box center [570, 308] width 110 height 17
click at [1054, 624] on div "Submit" at bounding box center [1054, 632] width 56 height 17
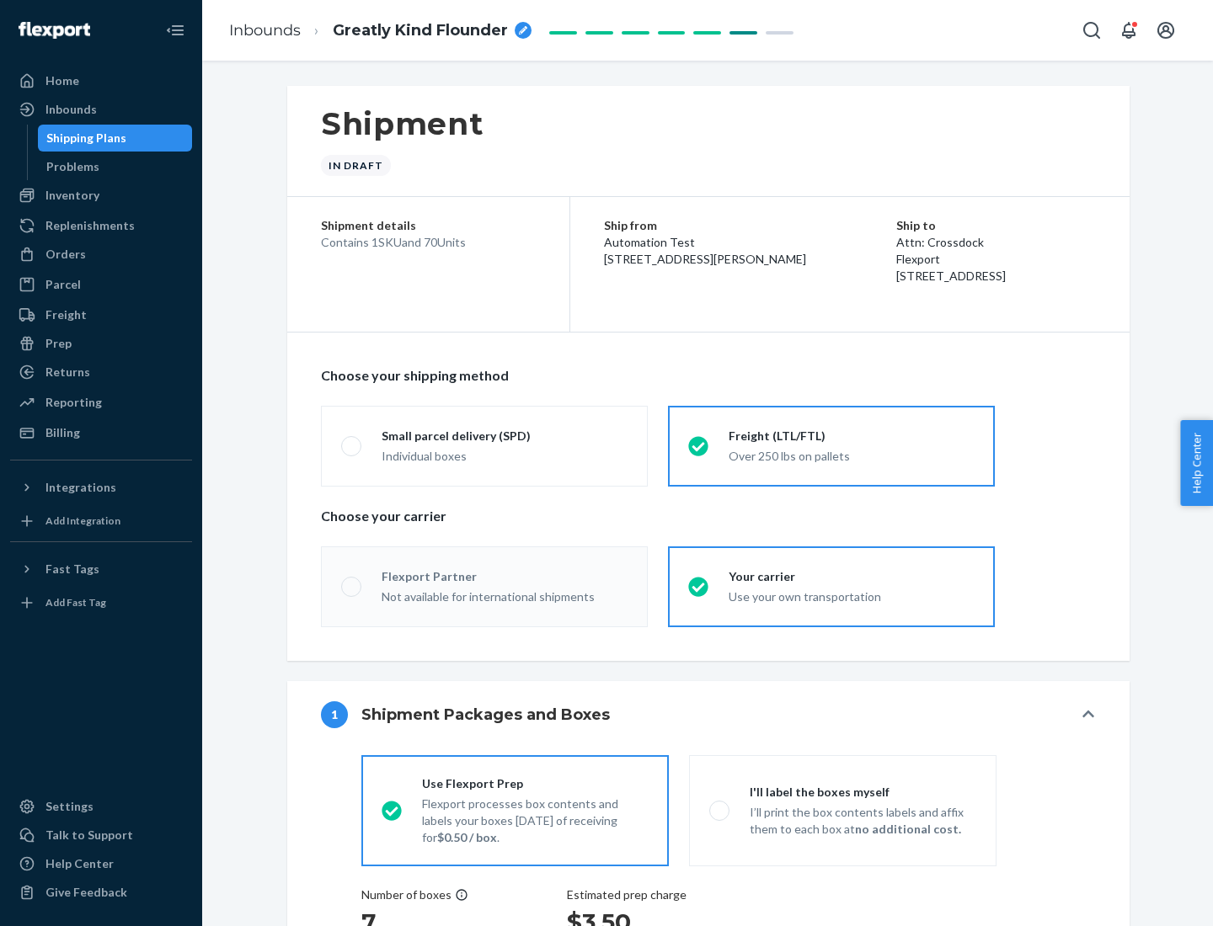
radio input "true"
radio input "false"
radio input "true"
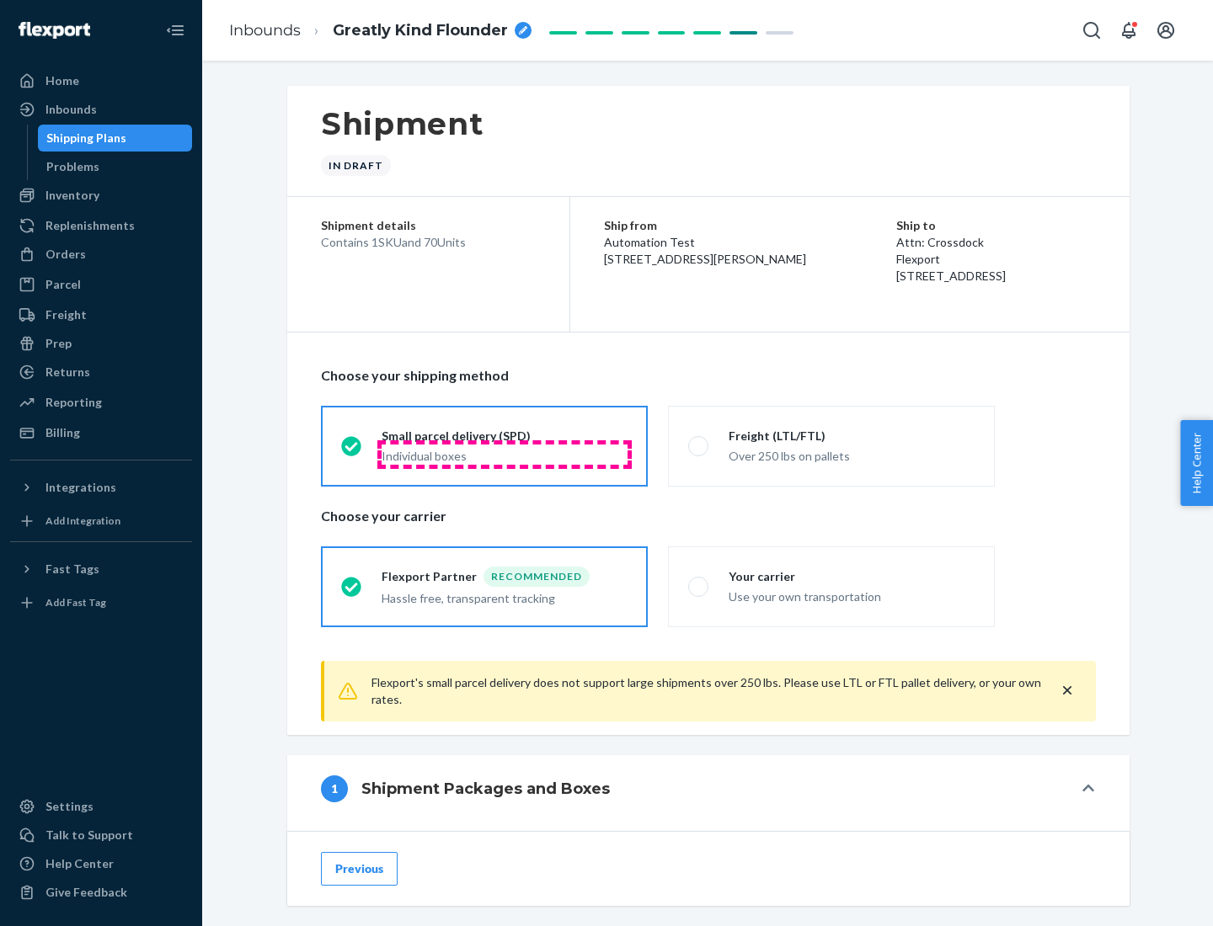
click at [504, 454] on div "Individual boxes" at bounding box center [505, 456] width 246 height 17
click at [352, 451] on input "Small parcel delivery (SPD) Individual boxes" at bounding box center [346, 445] width 11 height 11
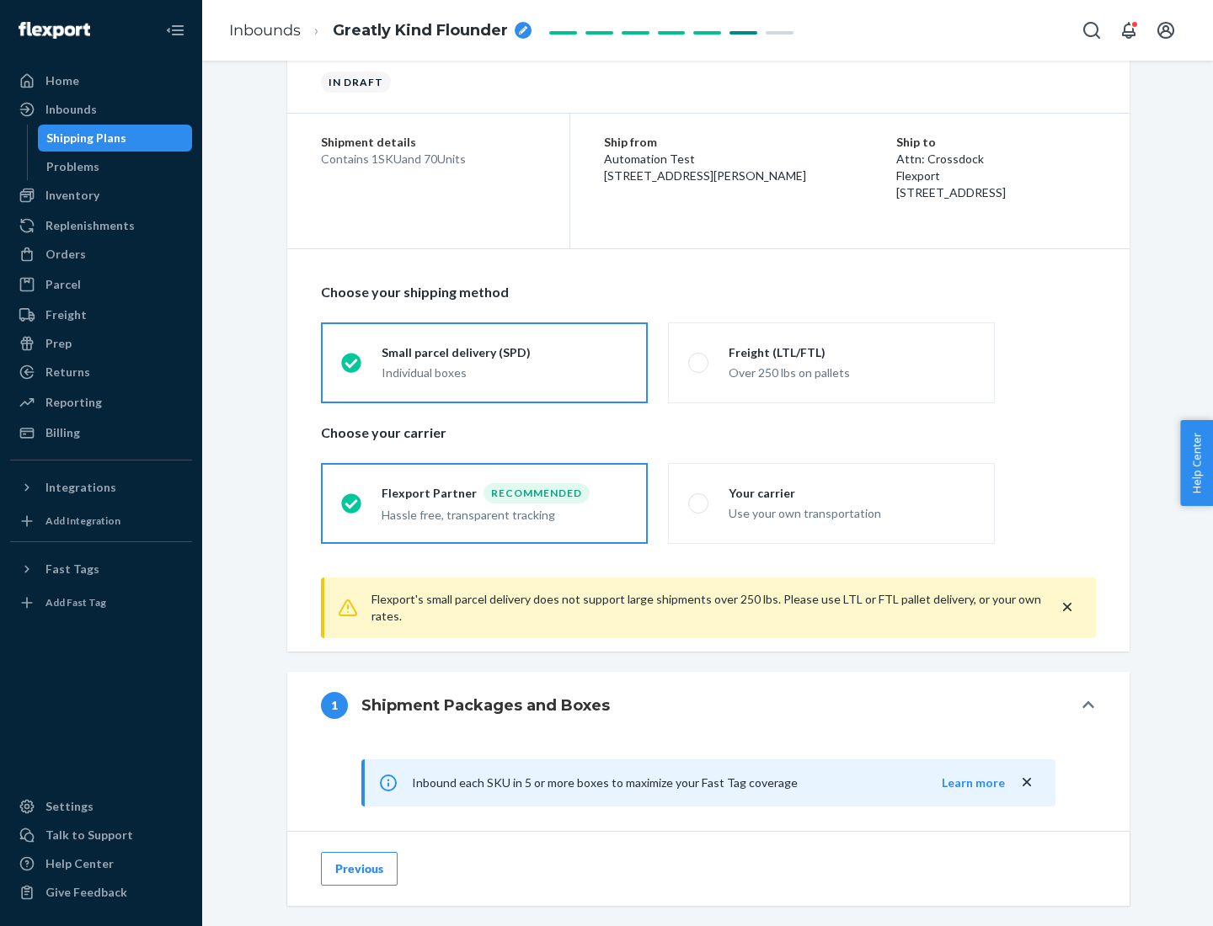
click at [851, 493] on div "Your carrier" at bounding box center [851, 493] width 246 height 17
click at [699, 498] on input "Your carrier Use your own transportation" at bounding box center [693, 503] width 11 height 11
radio input "true"
radio input "false"
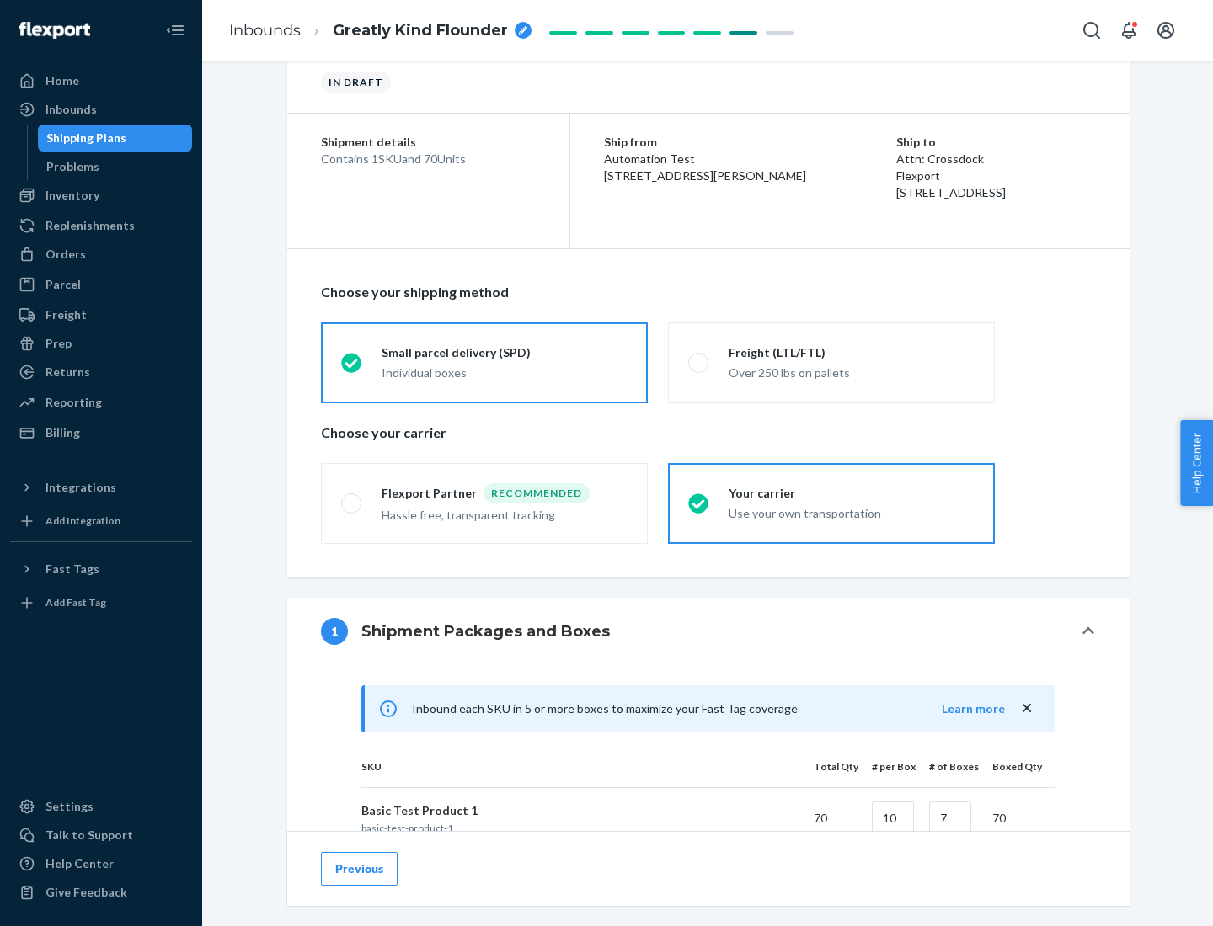
scroll to position [408, 0]
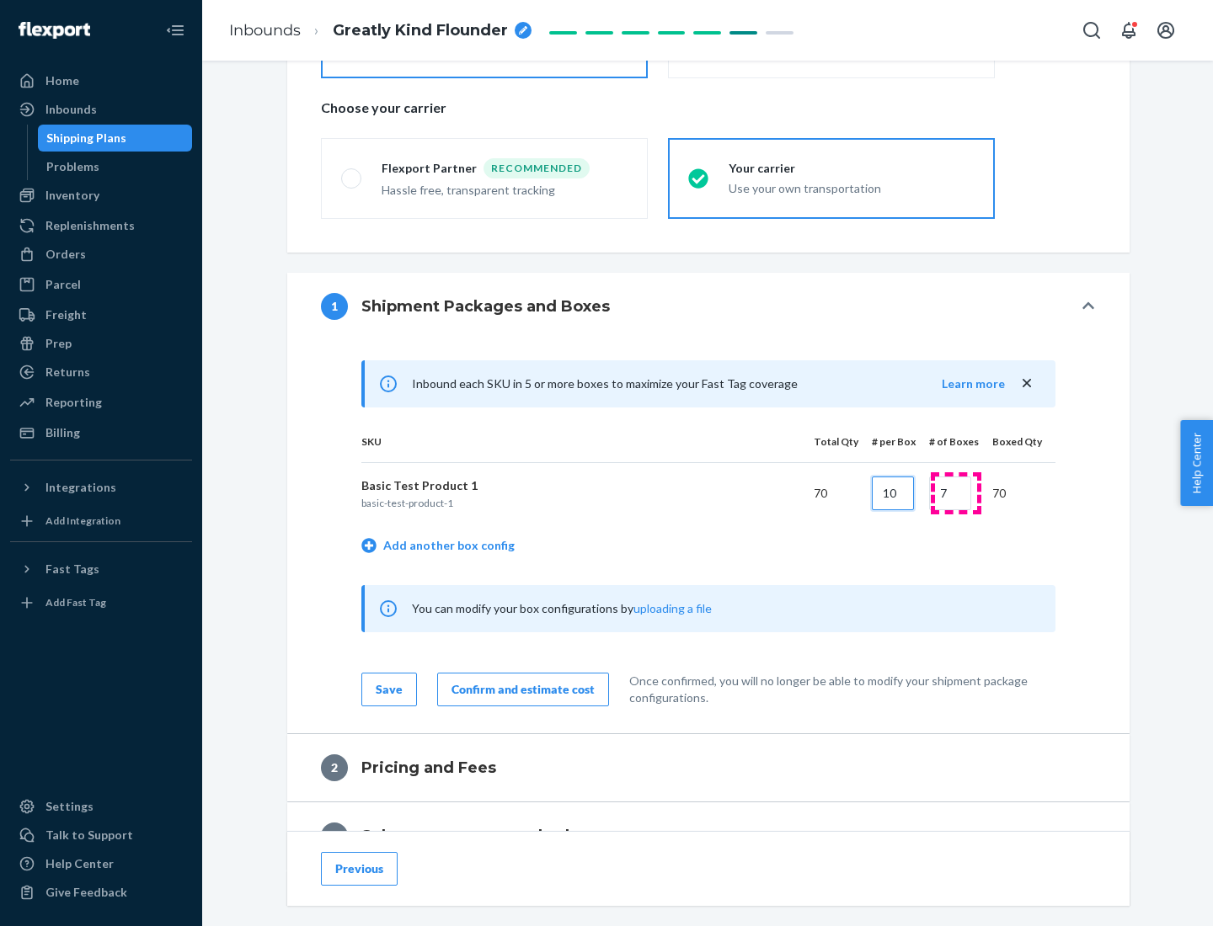
type input "10"
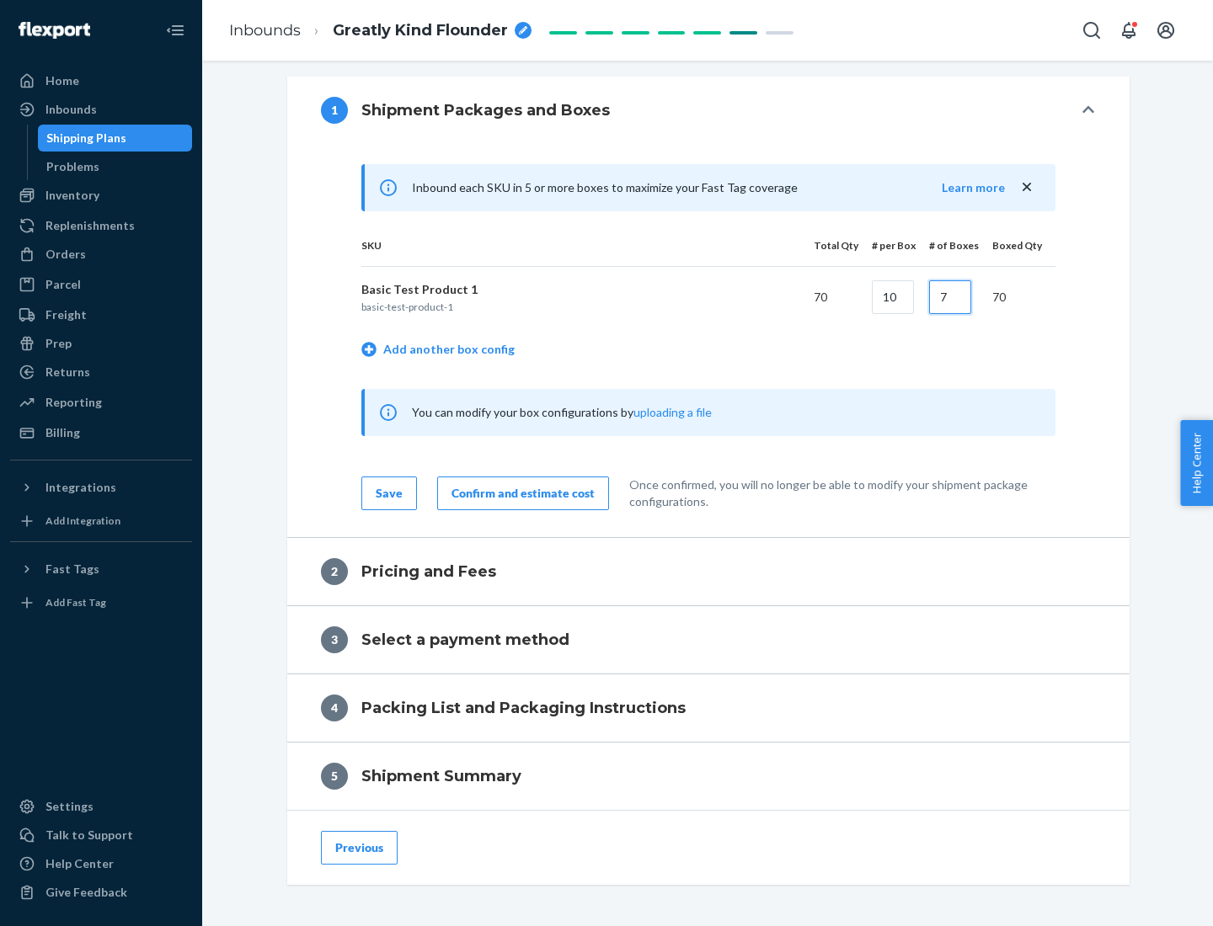
type input "7"
click at [520, 493] on div "Confirm and estimate cost" at bounding box center [522, 493] width 143 height 17
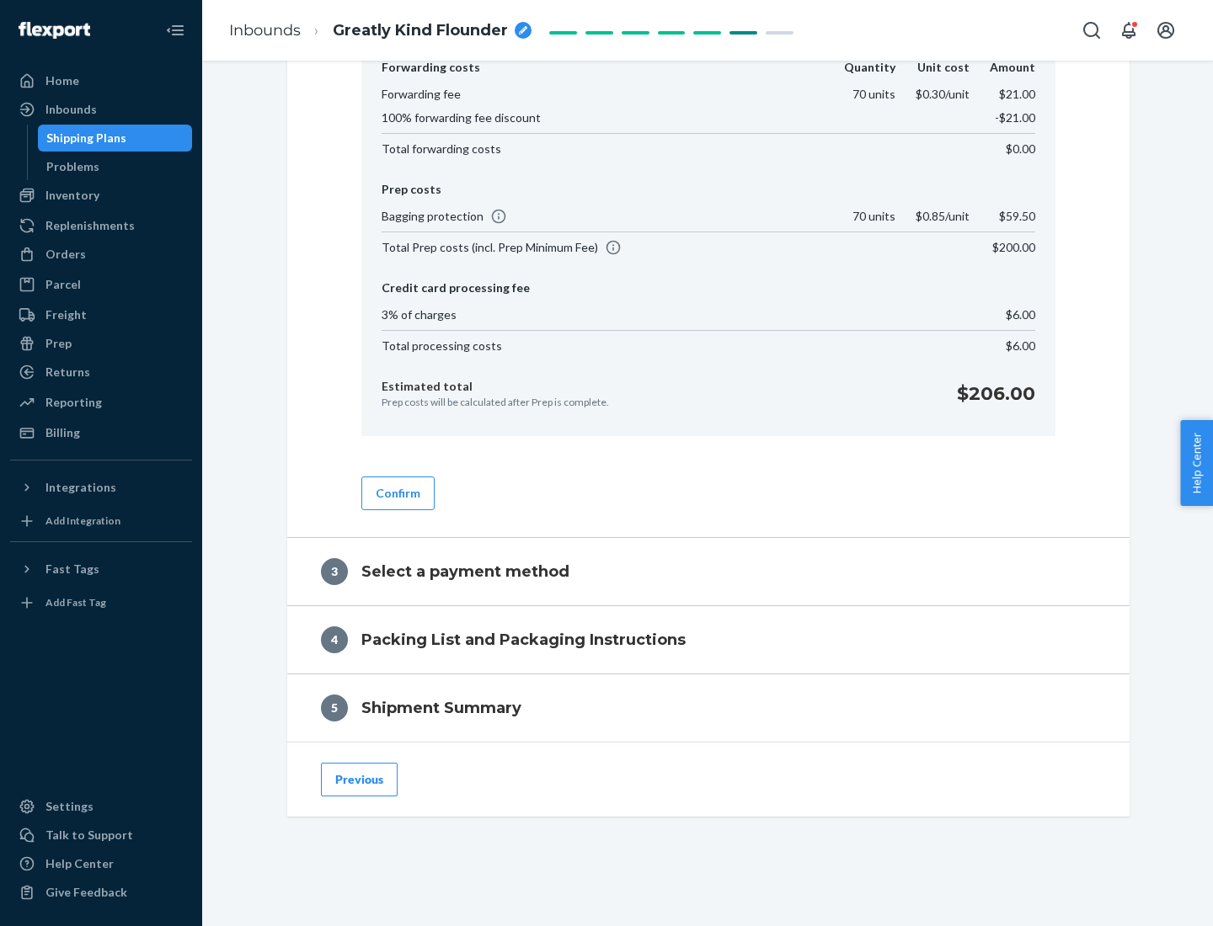
click at [397, 493] on button "Confirm" at bounding box center [397, 494] width 73 height 34
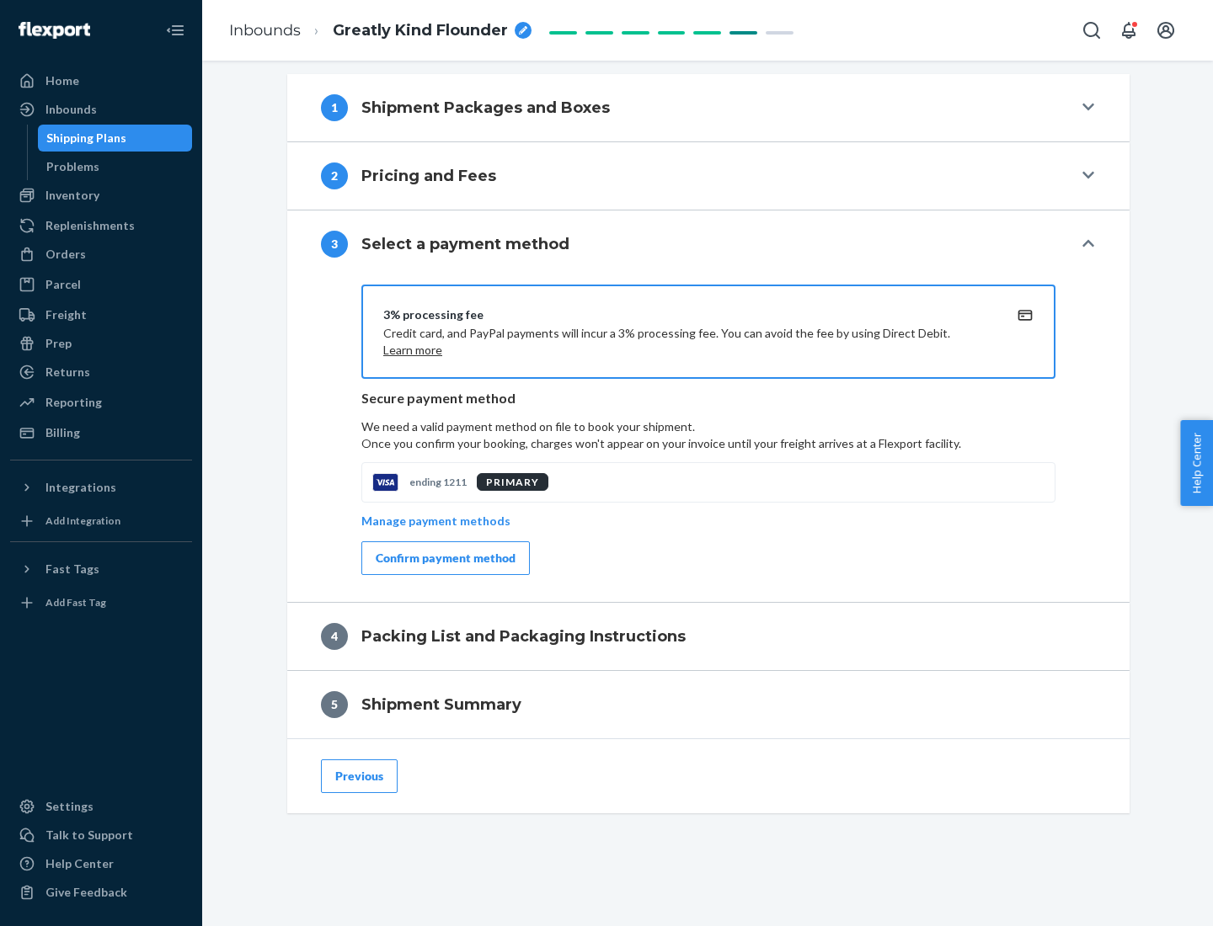
scroll to position [607, 0]
click at [444, 558] on div "Confirm payment method" at bounding box center [446, 558] width 140 height 17
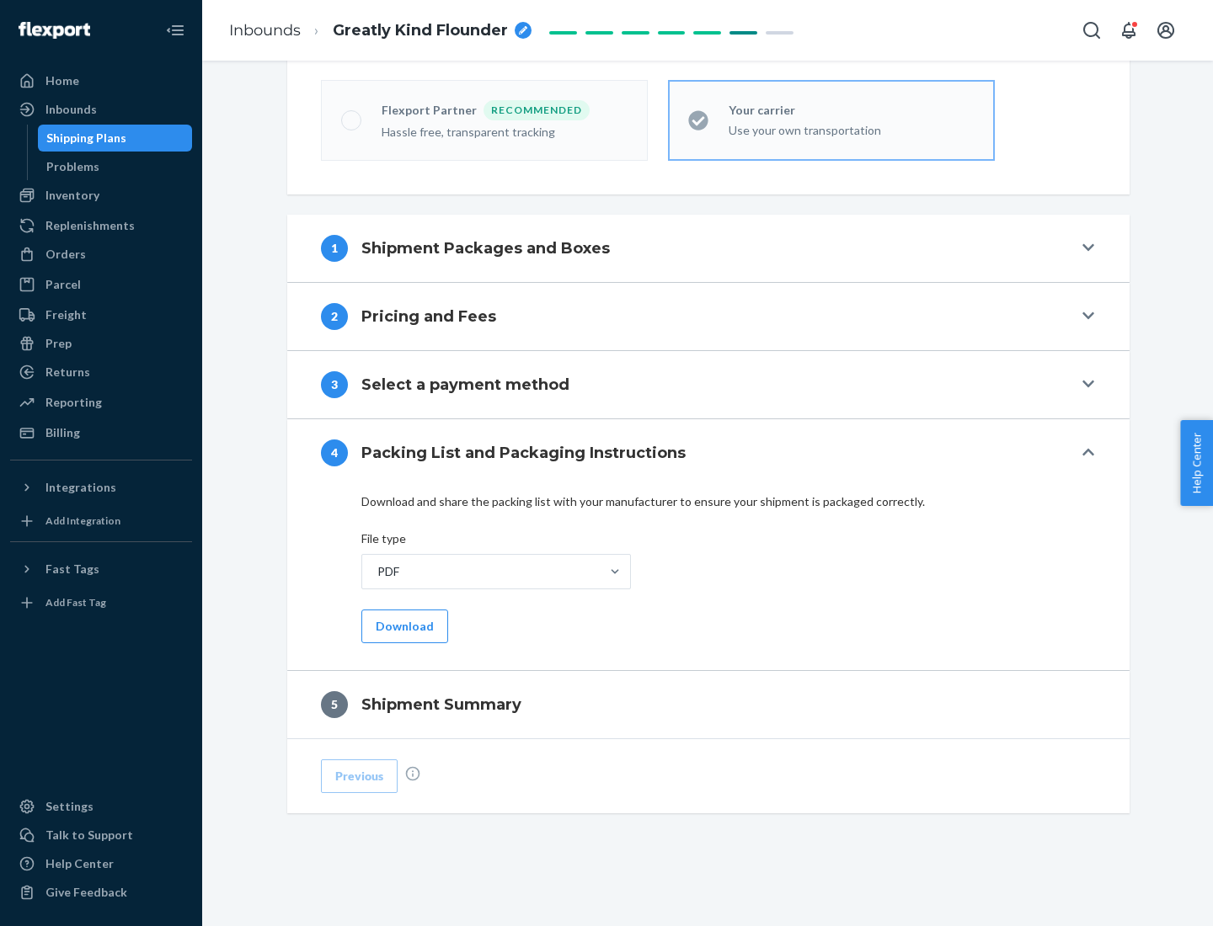
scroll to position [467, 0]
click at [403, 626] on button "Download" at bounding box center [404, 627] width 87 height 34
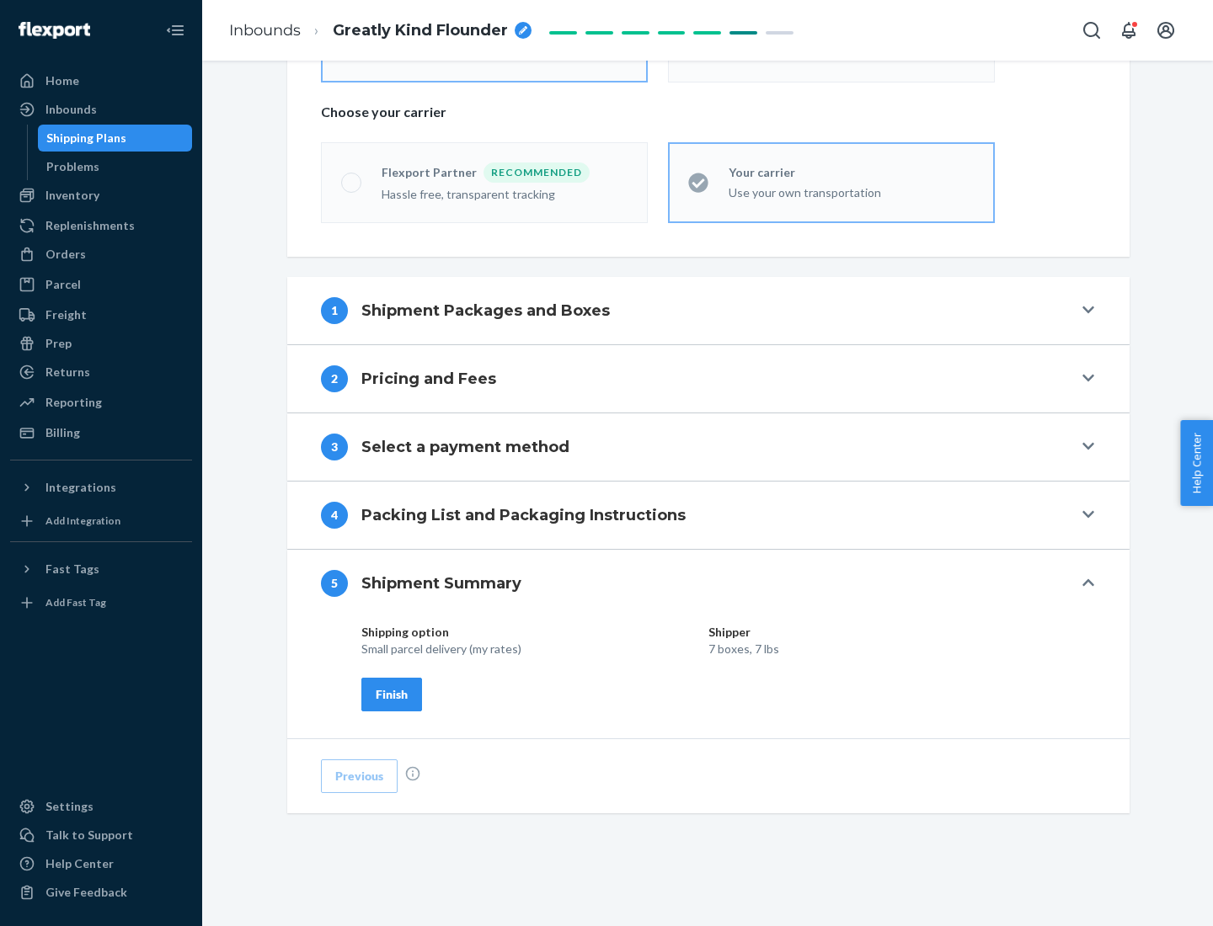
scroll to position [404, 0]
